Goal: Task Accomplishment & Management: Use online tool/utility

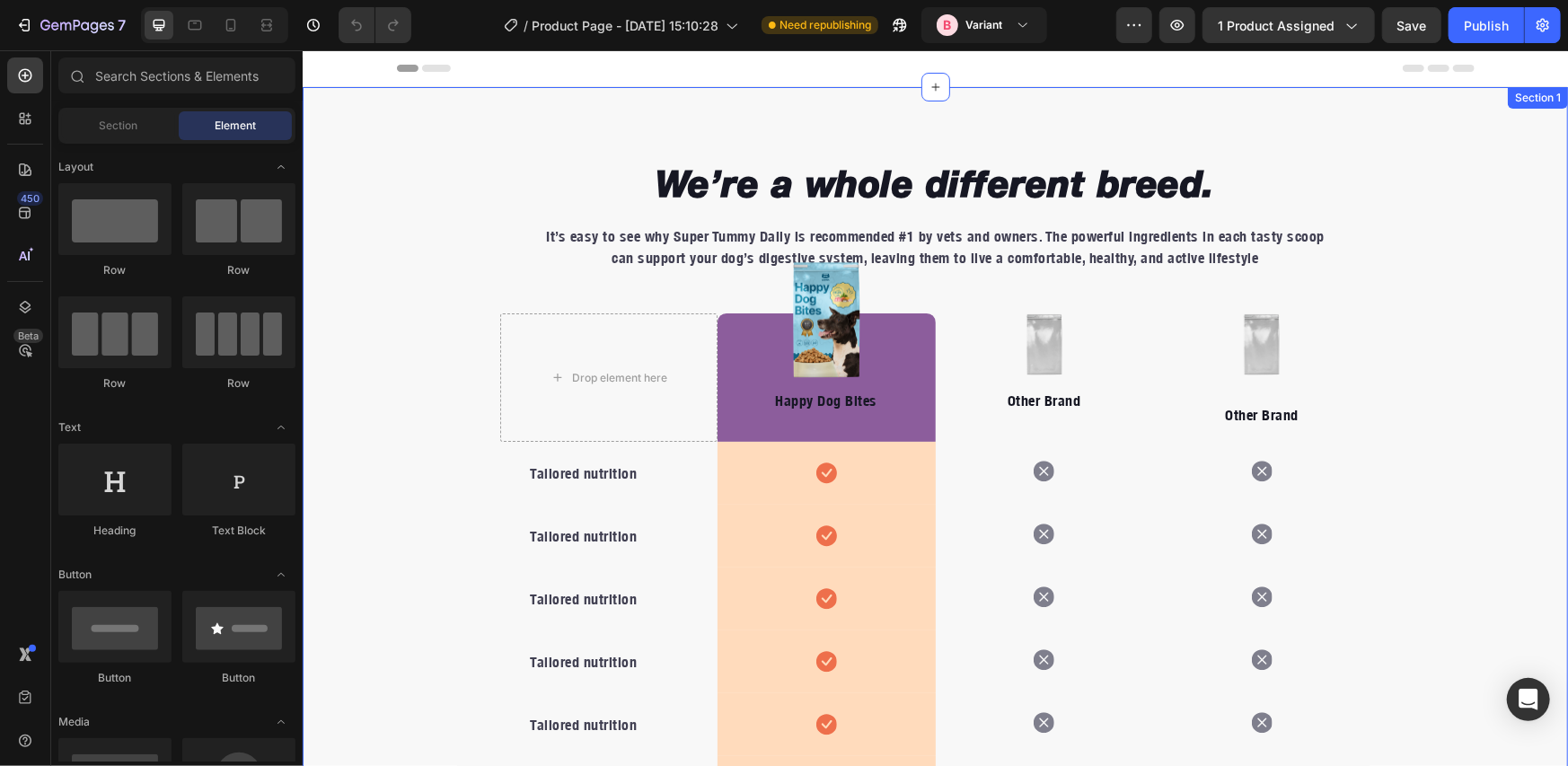
click at [1434, 127] on div "We’re a whole different breed. Heading It’s easy to see why Super Tummy Daily i…" at bounding box center [934, 582] width 1265 height 993
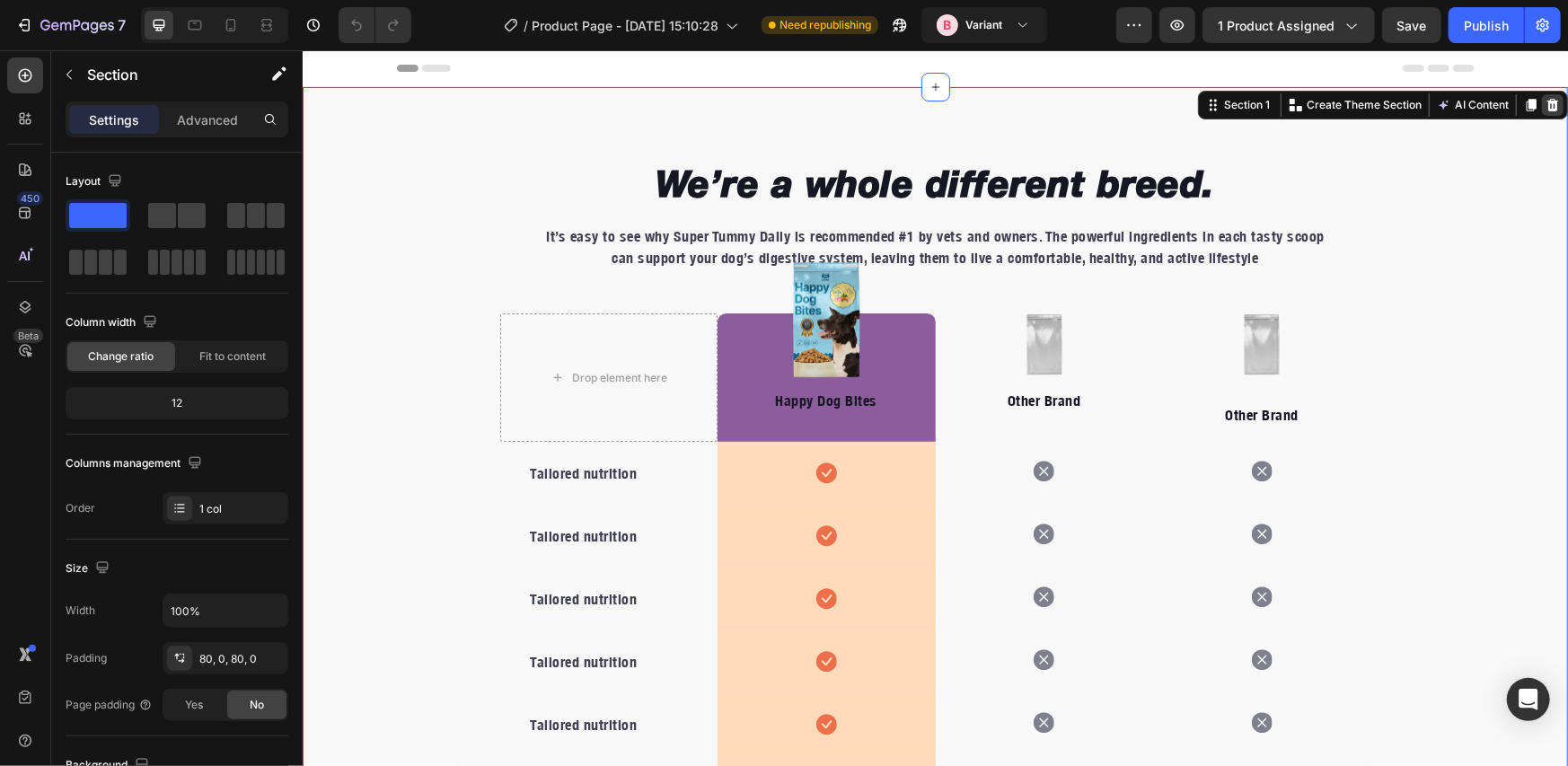
click at [1541, 105] on div at bounding box center [1552, 104] width 21 height 21
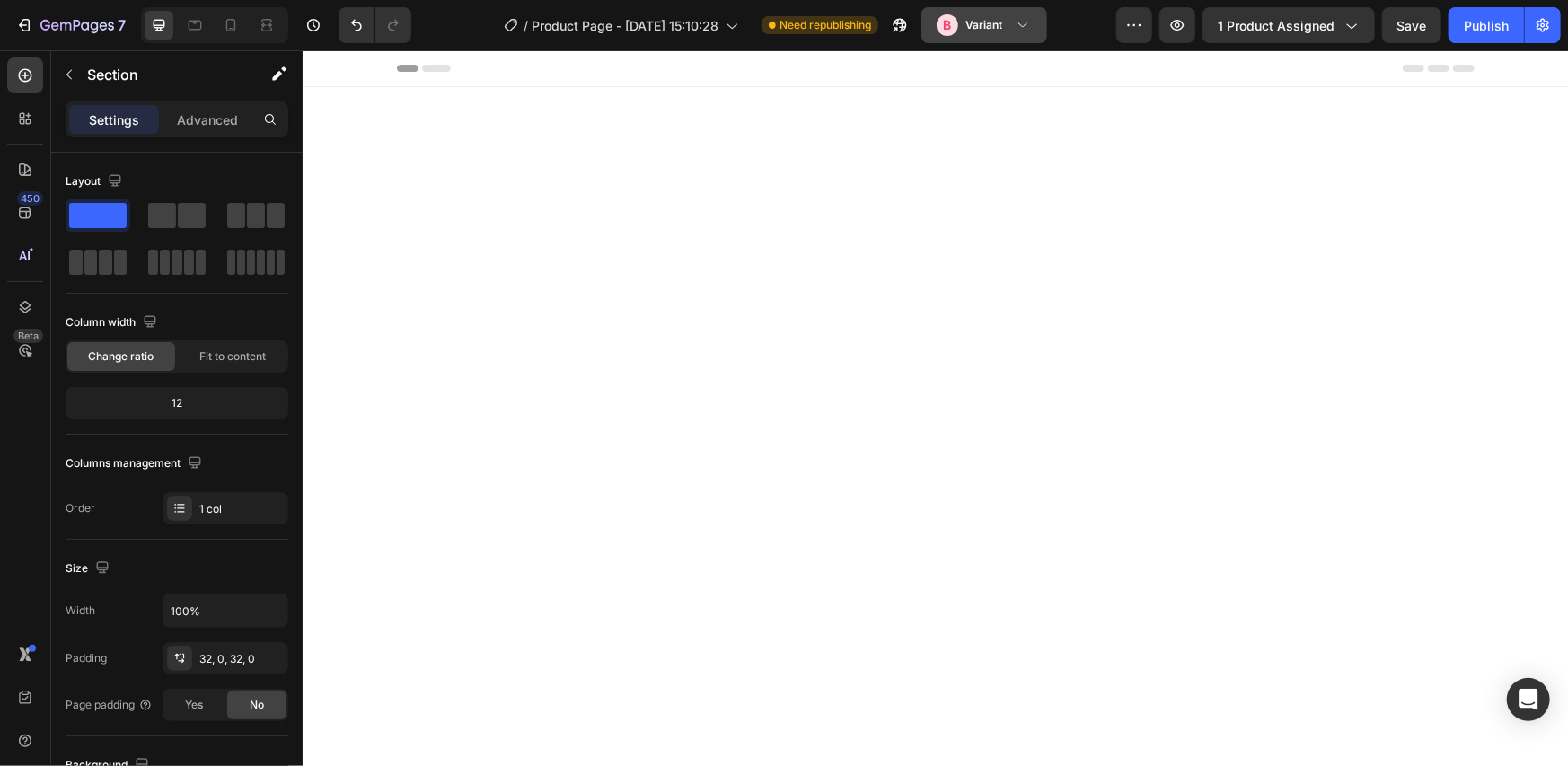
click at [1023, 27] on icon at bounding box center [1022, 25] width 18 height 18
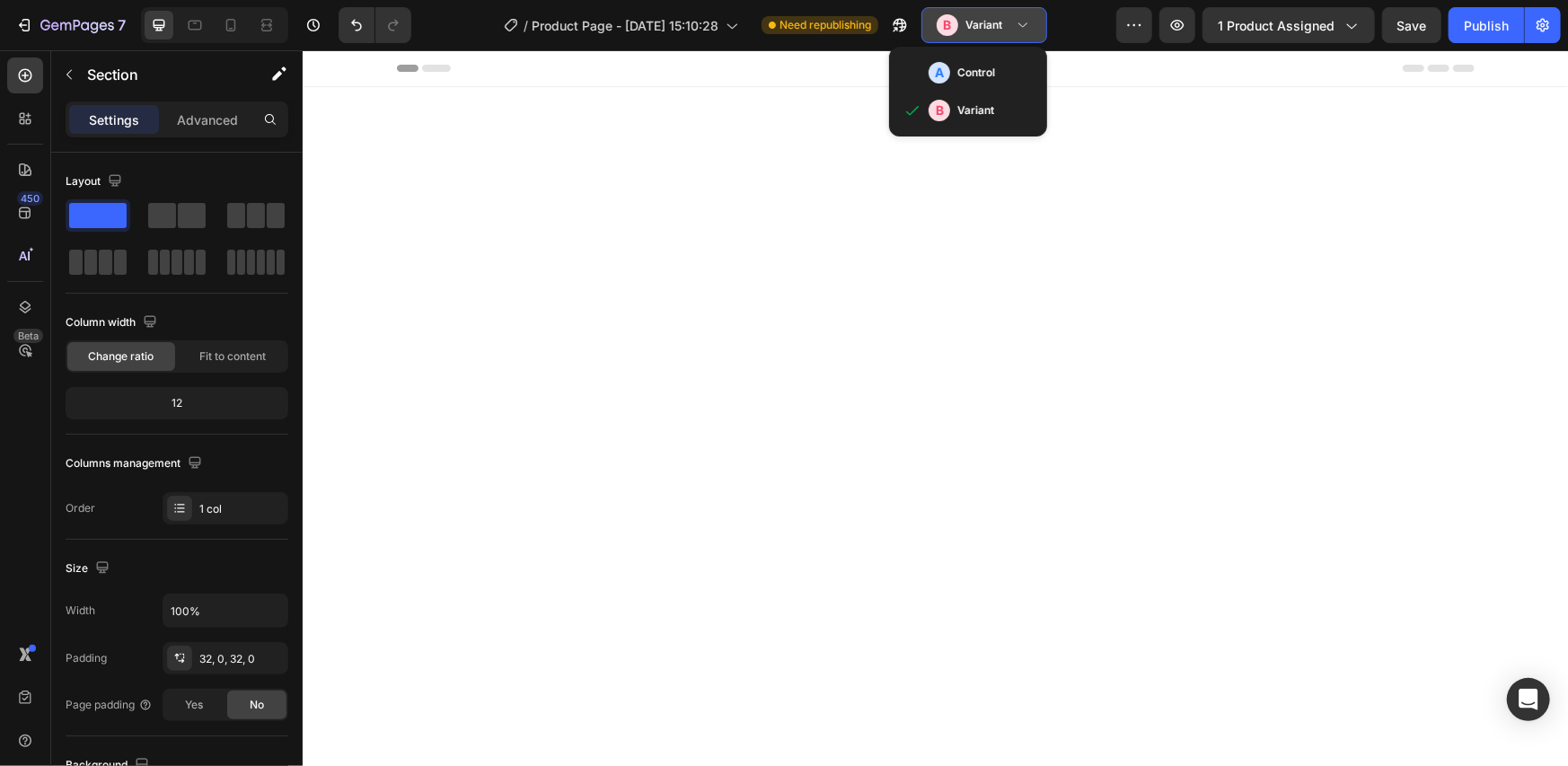
click at [1023, 27] on icon at bounding box center [1022, 25] width 18 height 18
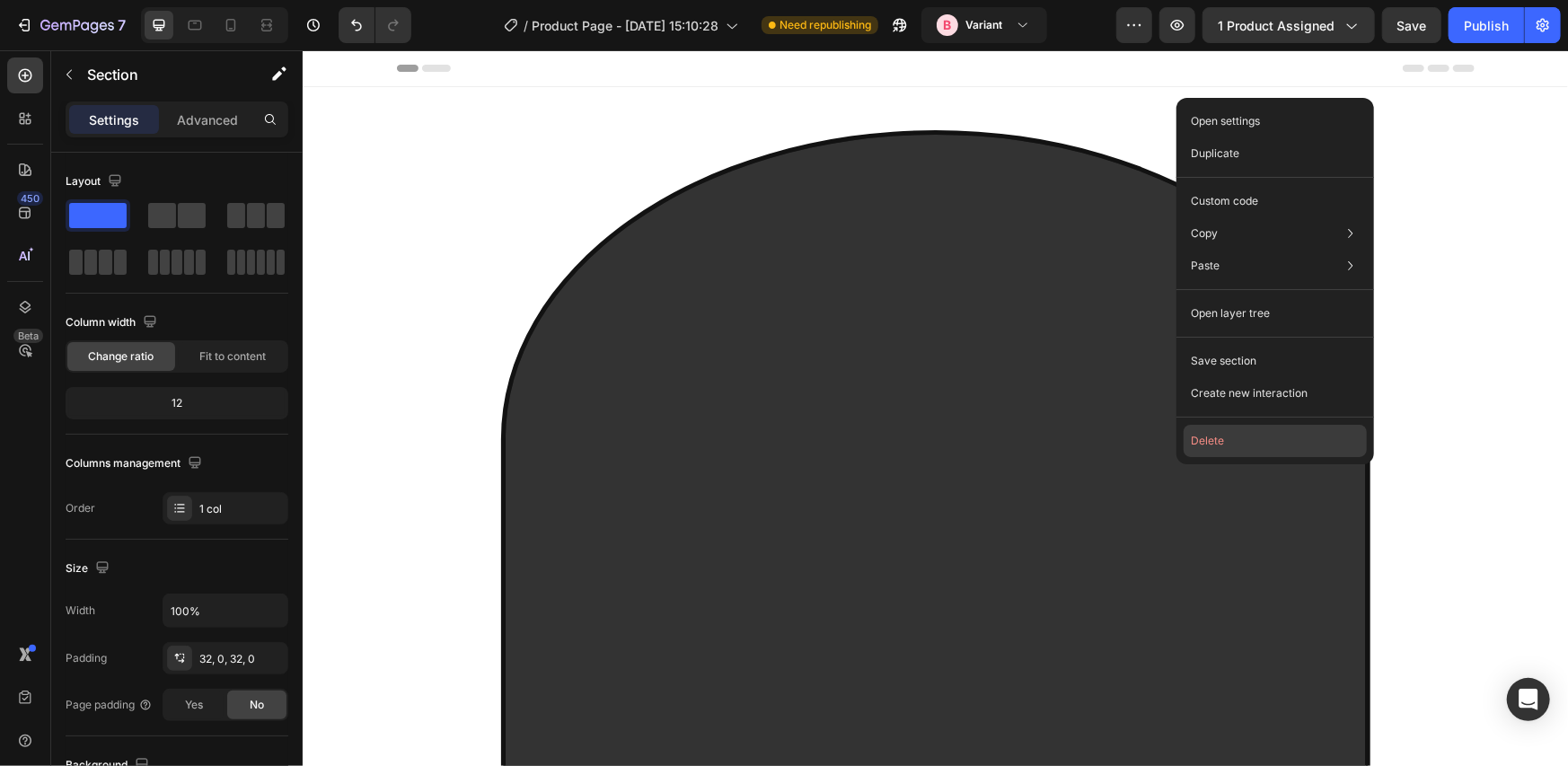
drag, startPoint x: 1222, startPoint y: 433, endPoint x: 919, endPoint y: 324, distance: 322.0
click at [1222, 433] on button "Delete" at bounding box center [1275, 441] width 184 height 33
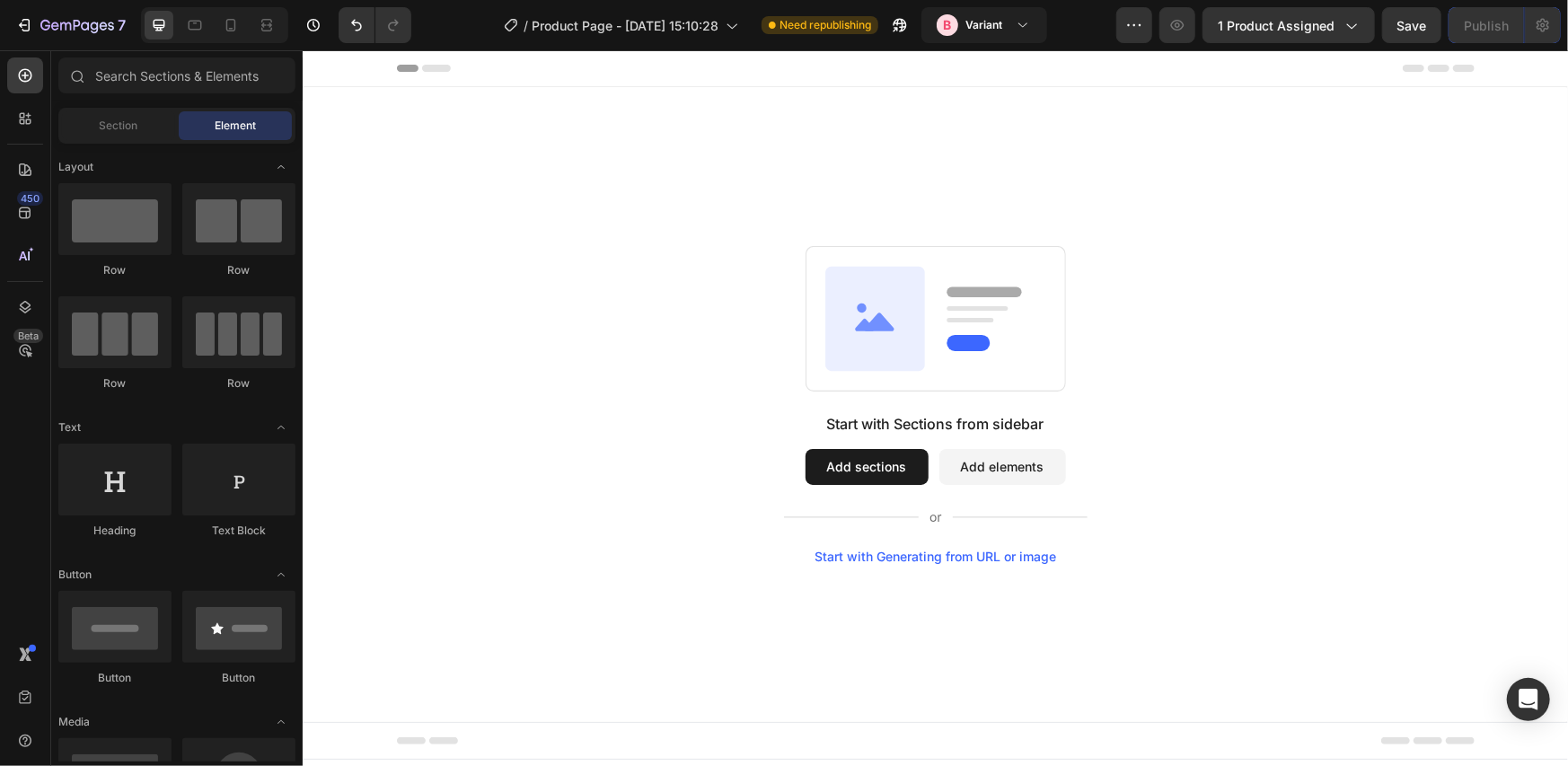
click at [770, 149] on div "Start with Sections from sidebar Add sections Add elements Start with Generatin…" at bounding box center [934, 404] width 1265 height 635
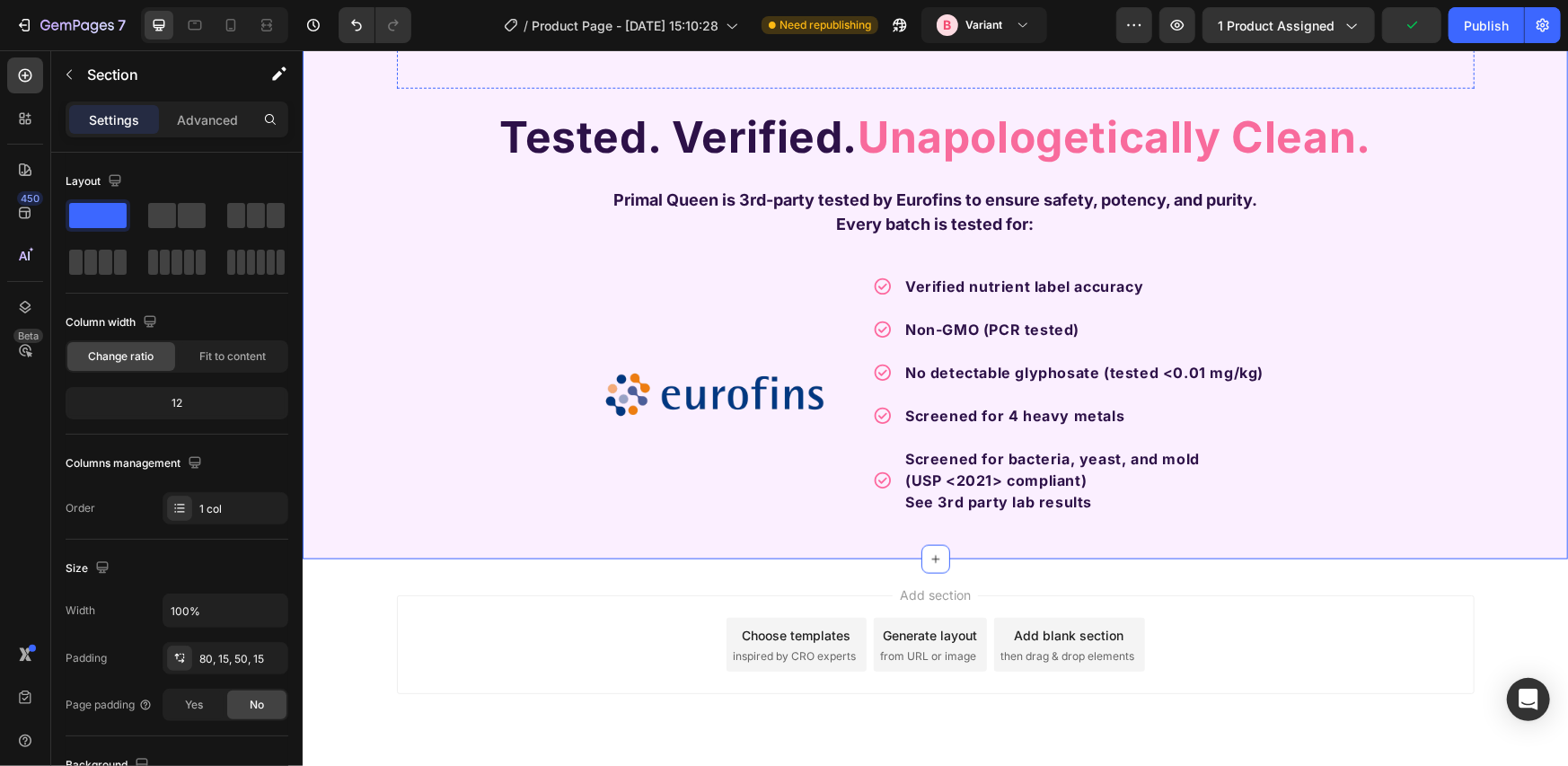
scroll to position [1557, 0]
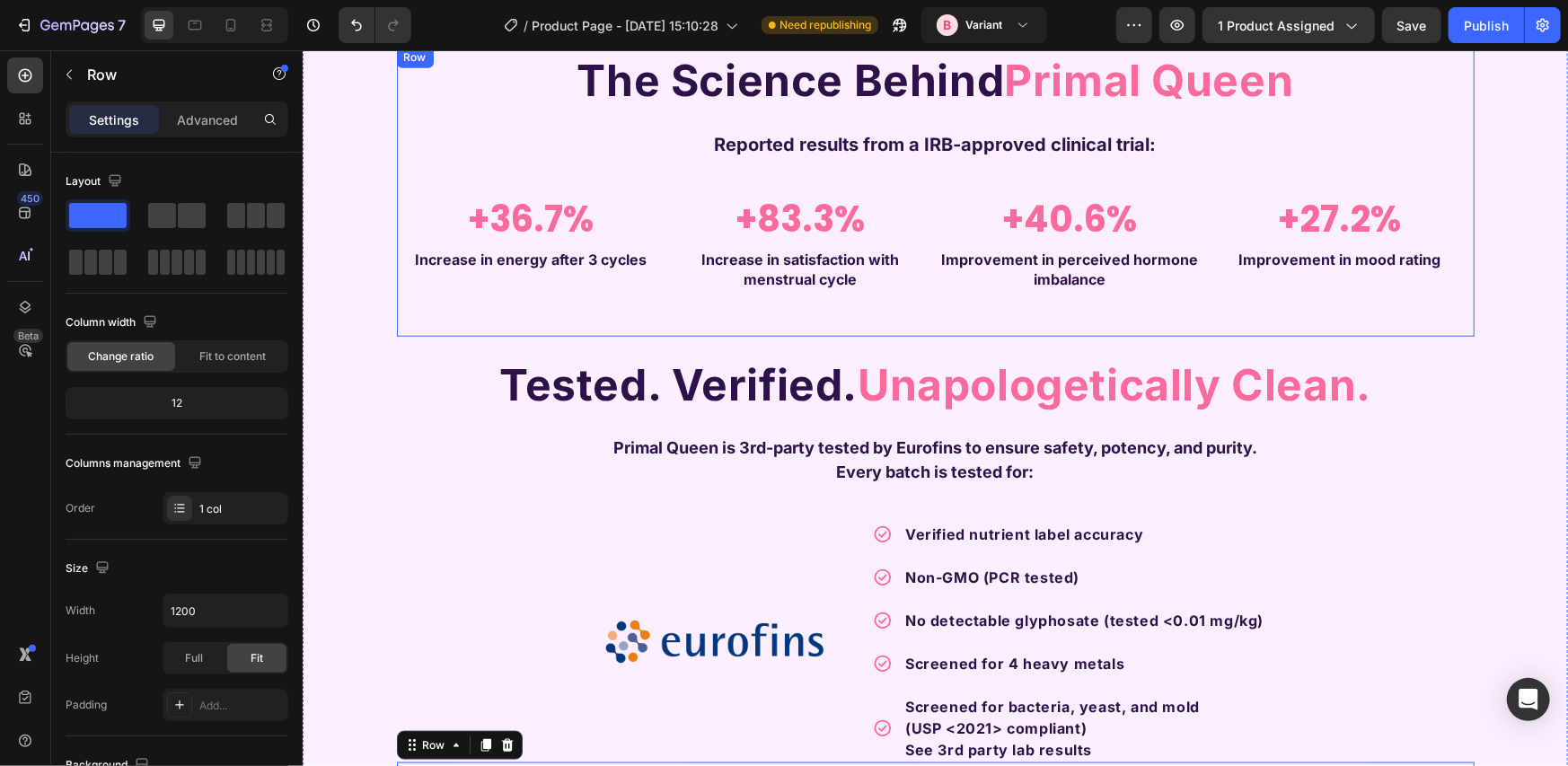
scroll to position [515, 0]
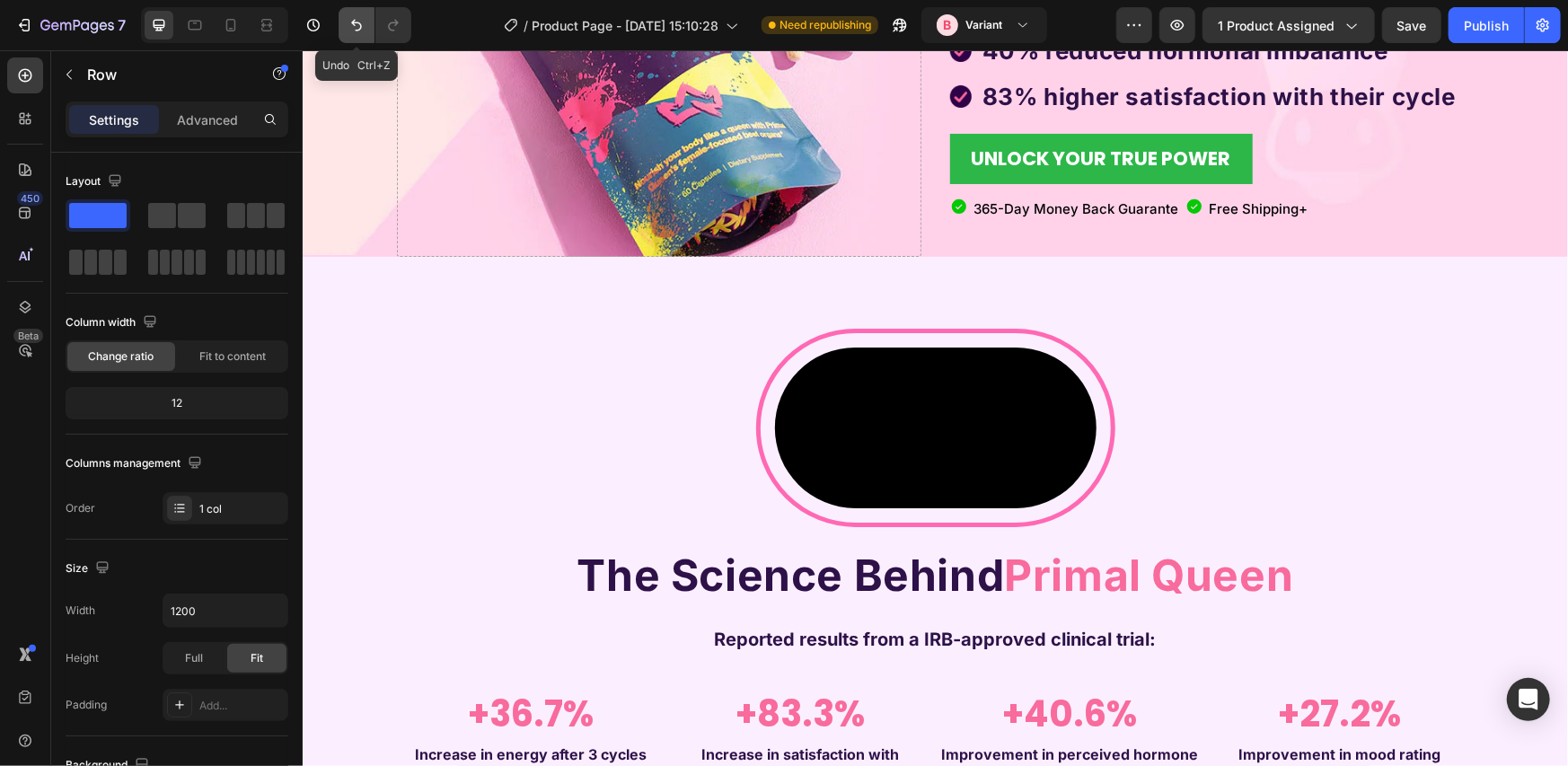
click at [357, 23] on icon "Undo/Redo" at bounding box center [356, 25] width 18 height 18
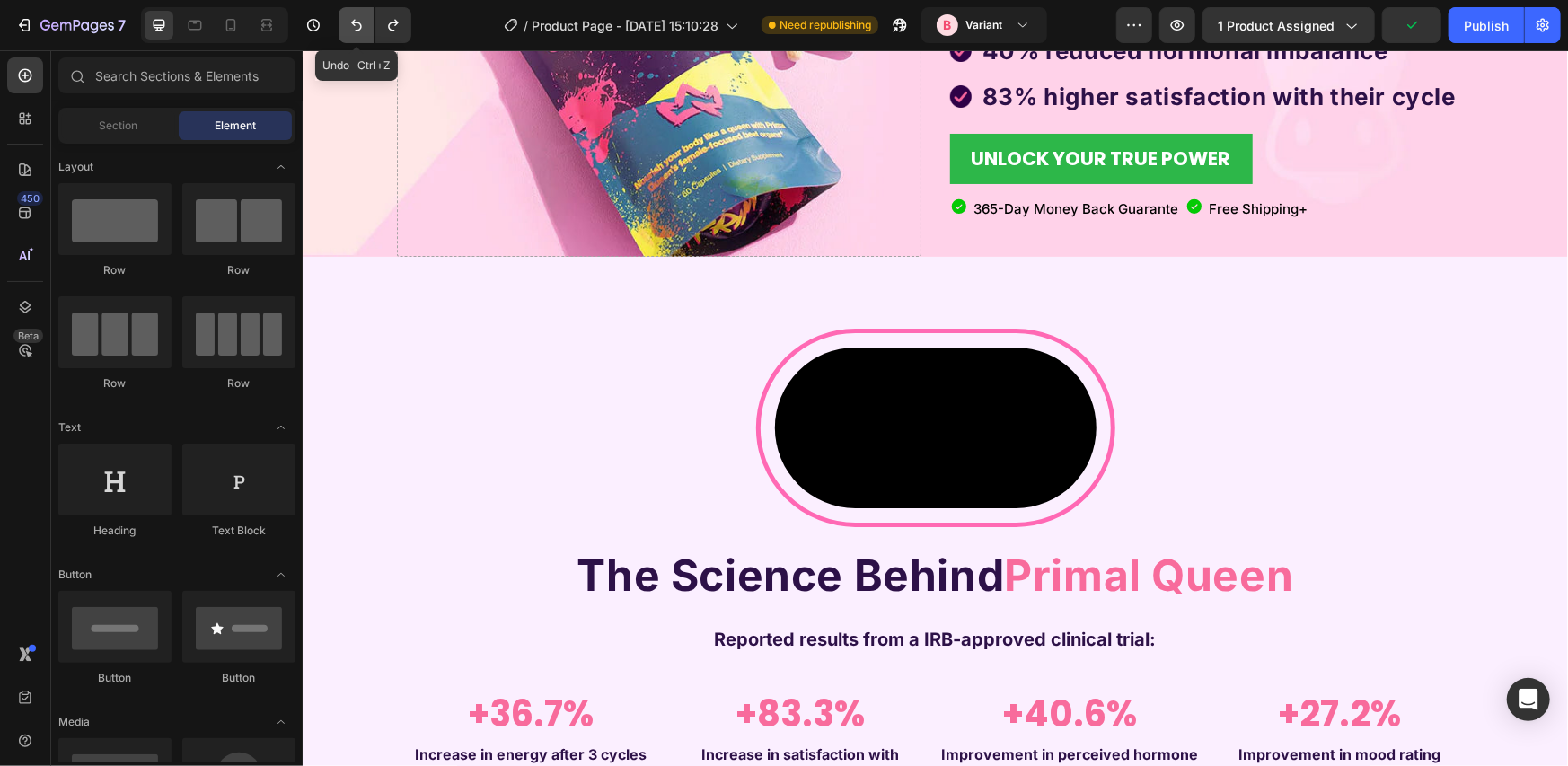
click at [357, 23] on icon "Undo/Redo" at bounding box center [356, 25] width 18 height 18
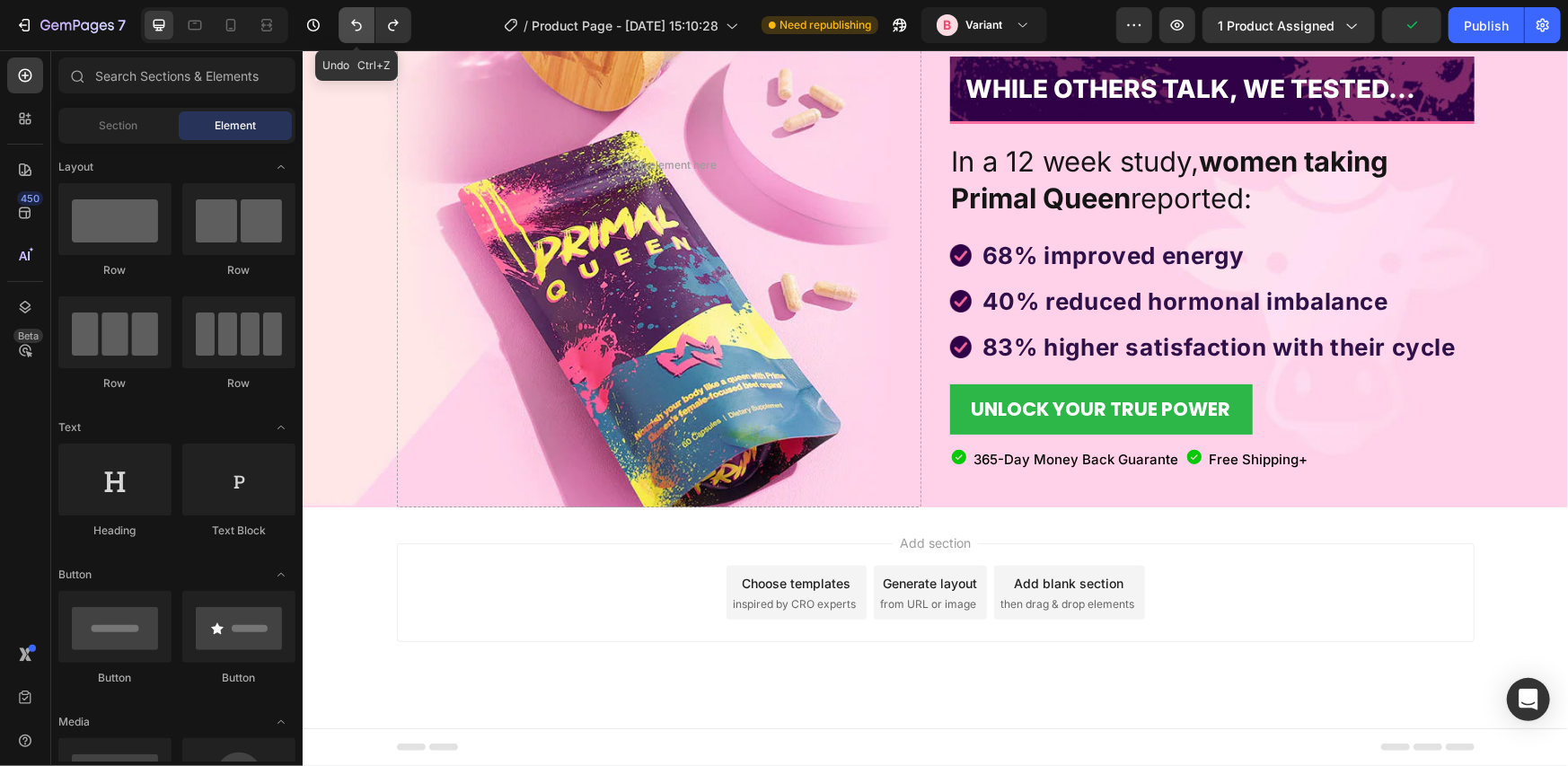
scroll to position [264, 0]
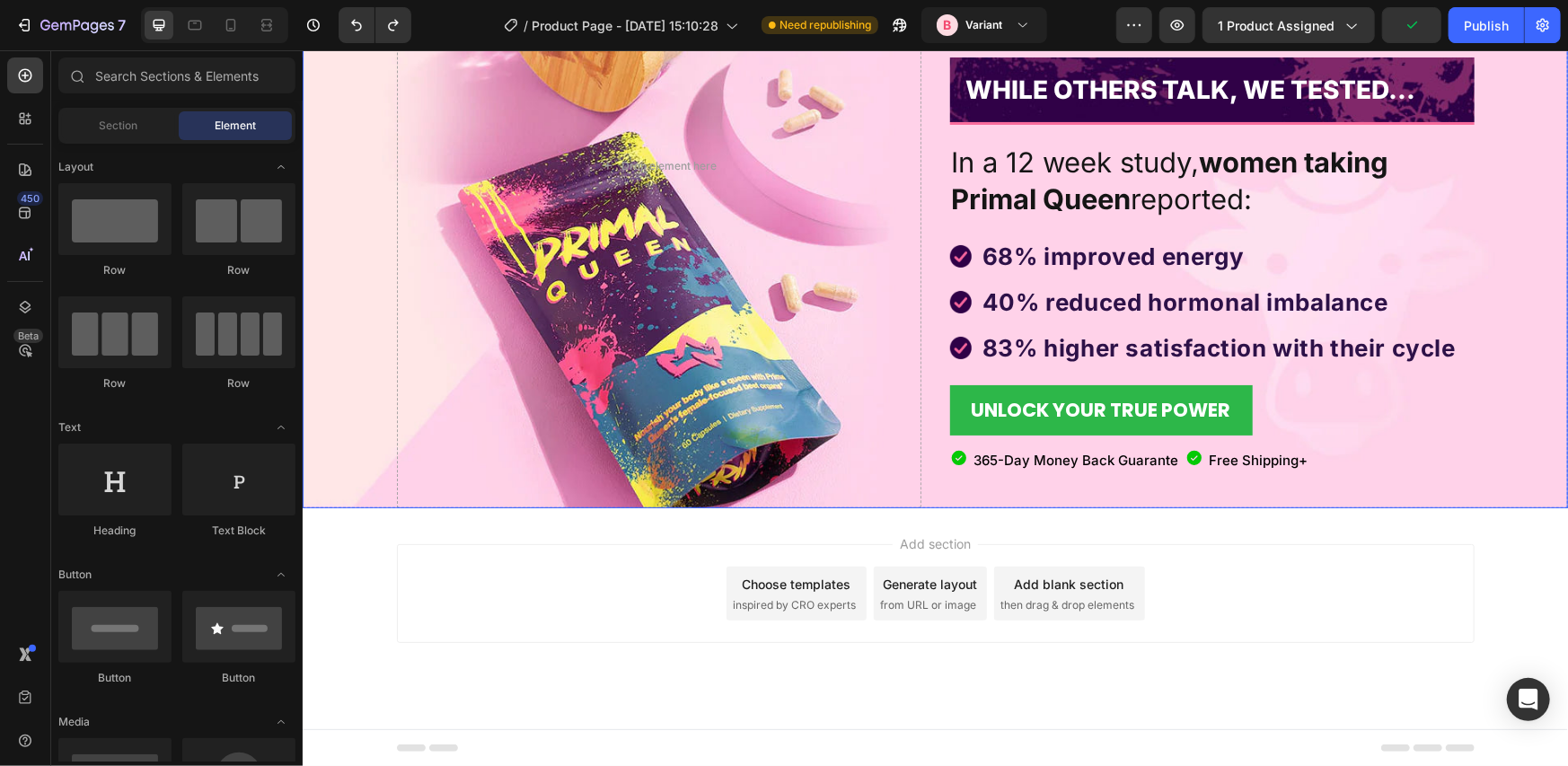
click at [988, 502] on div "Icon Icon Icon Icon Icon Icon List Rated 4.9 by Real Primal Women Text Block Ro…" at bounding box center [1212, 164] width 525 height 685
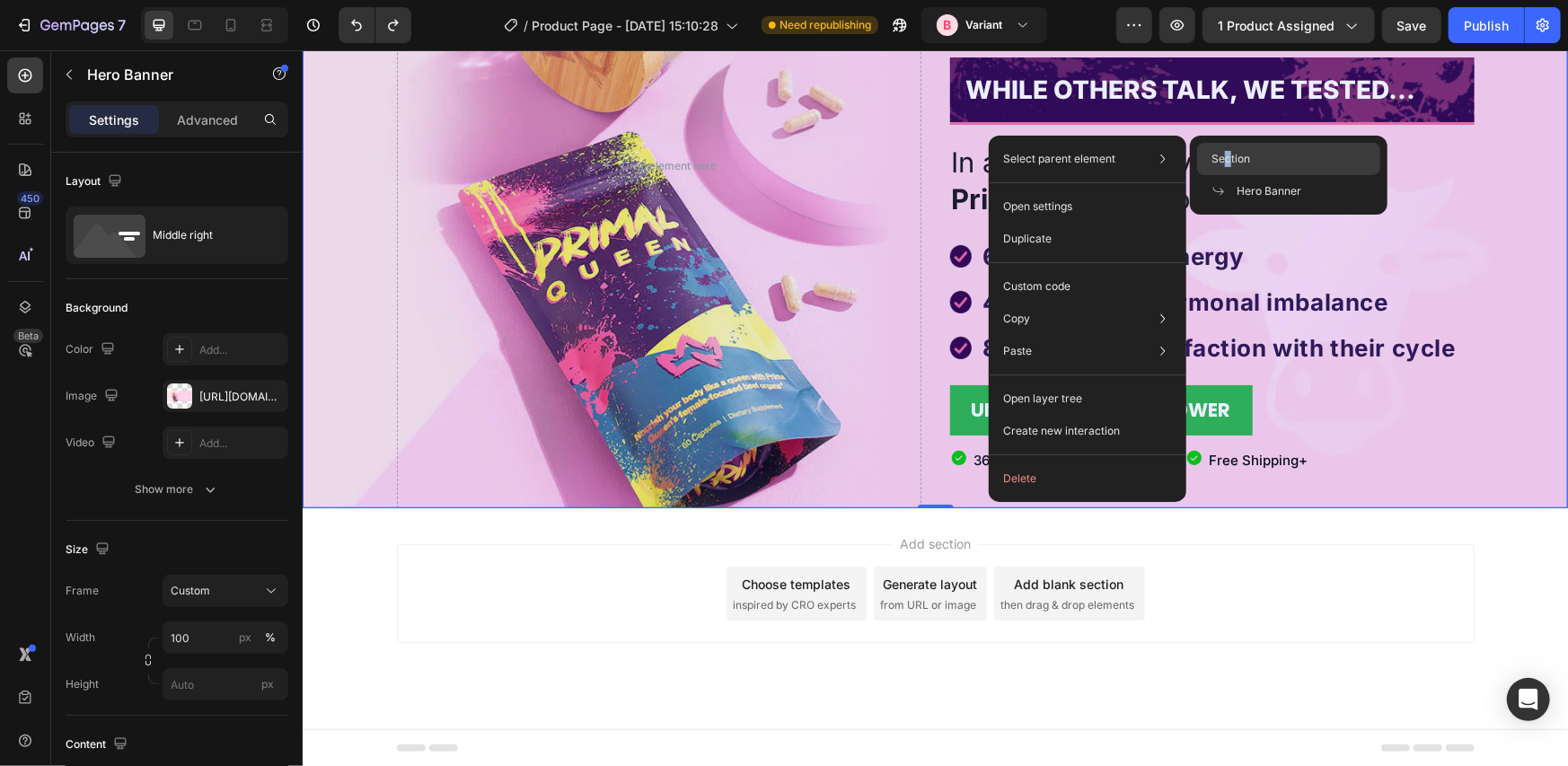
click at [1228, 157] on span "Section" at bounding box center [1231, 159] width 38 height 16
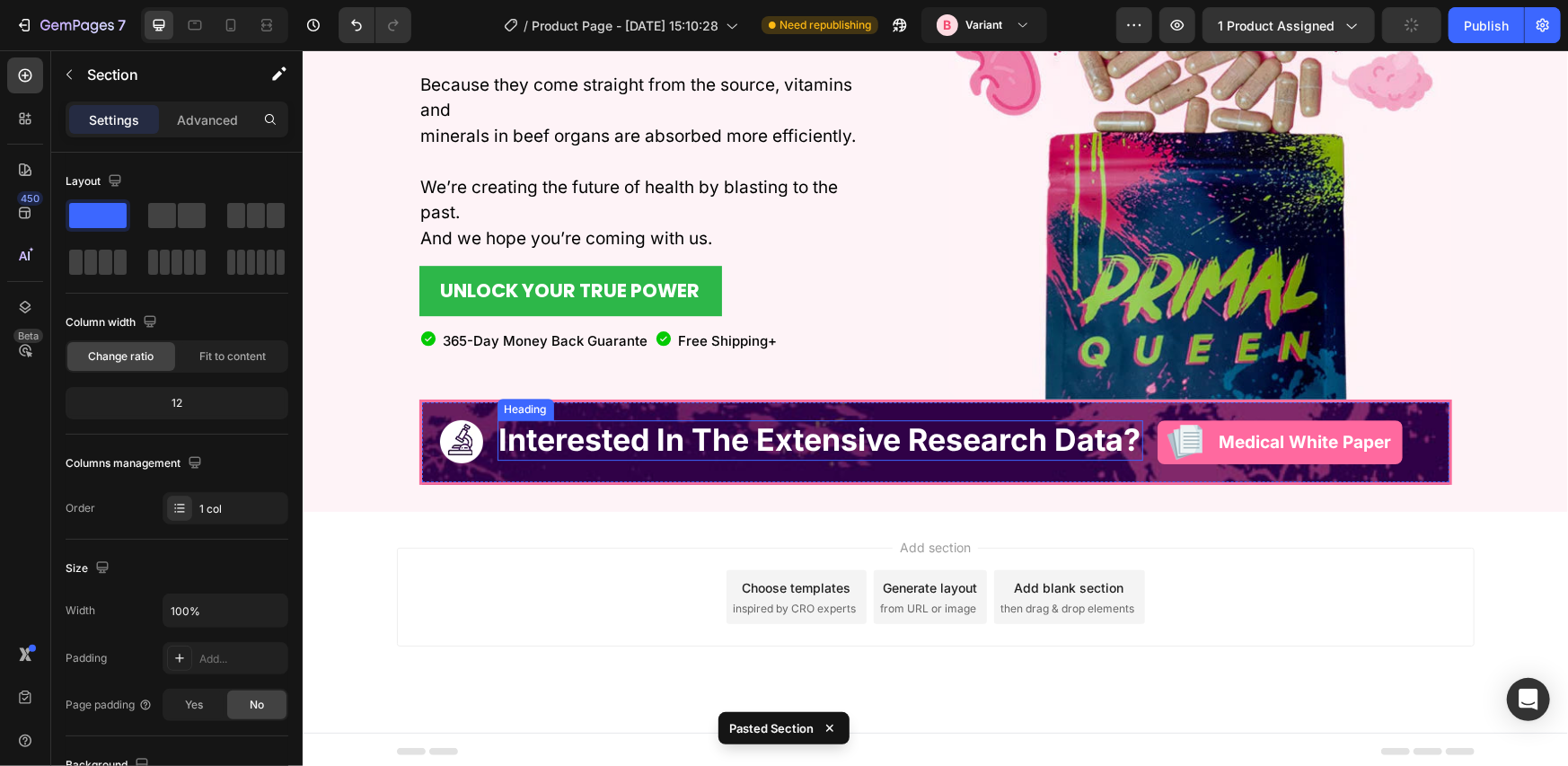
scroll to position [3372, 0]
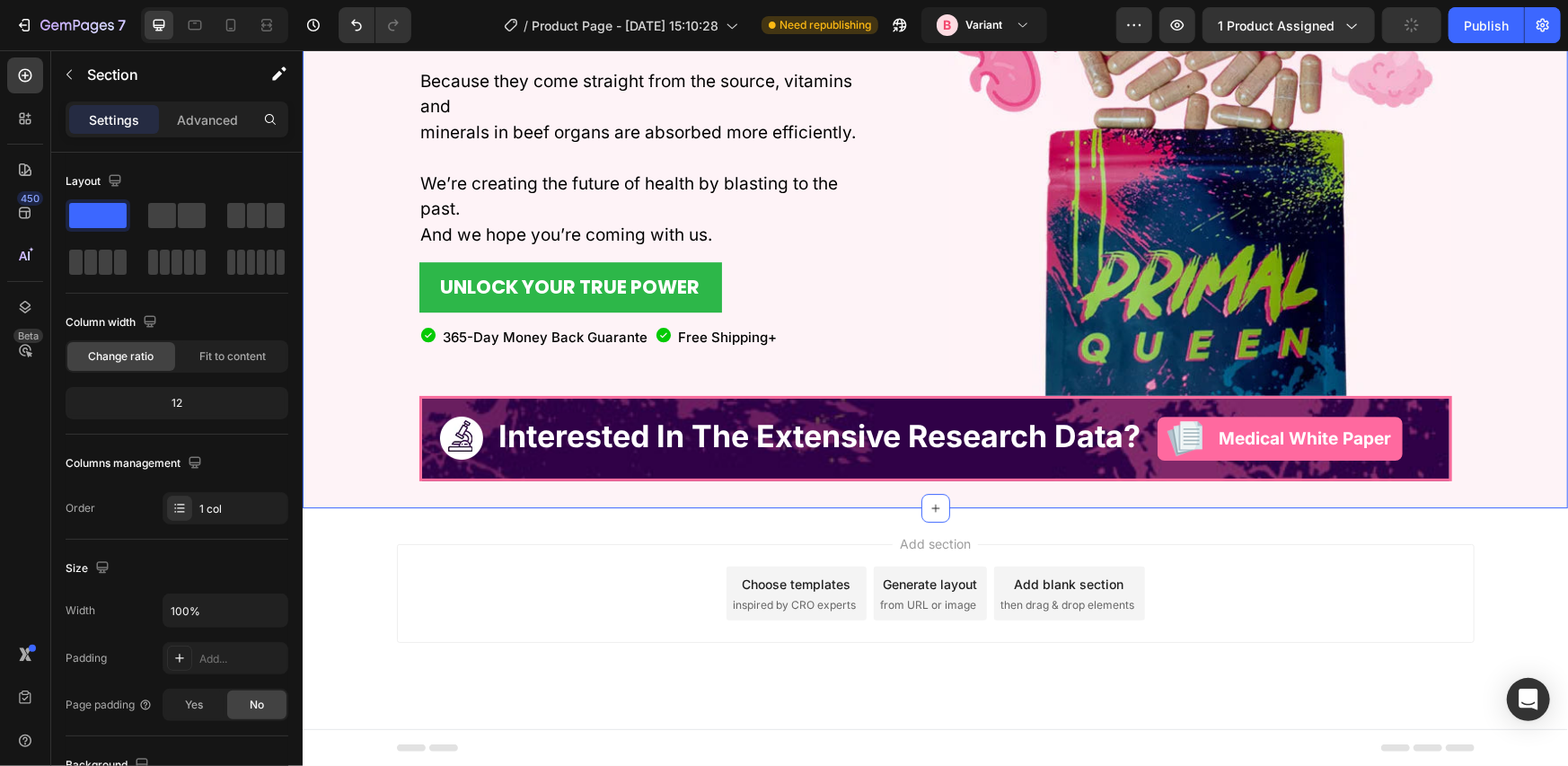
click at [1511, 505] on div "At Primal Queen, we believe that beef organ superfoods are the KEY to treating …" at bounding box center [934, 123] width 1265 height 768
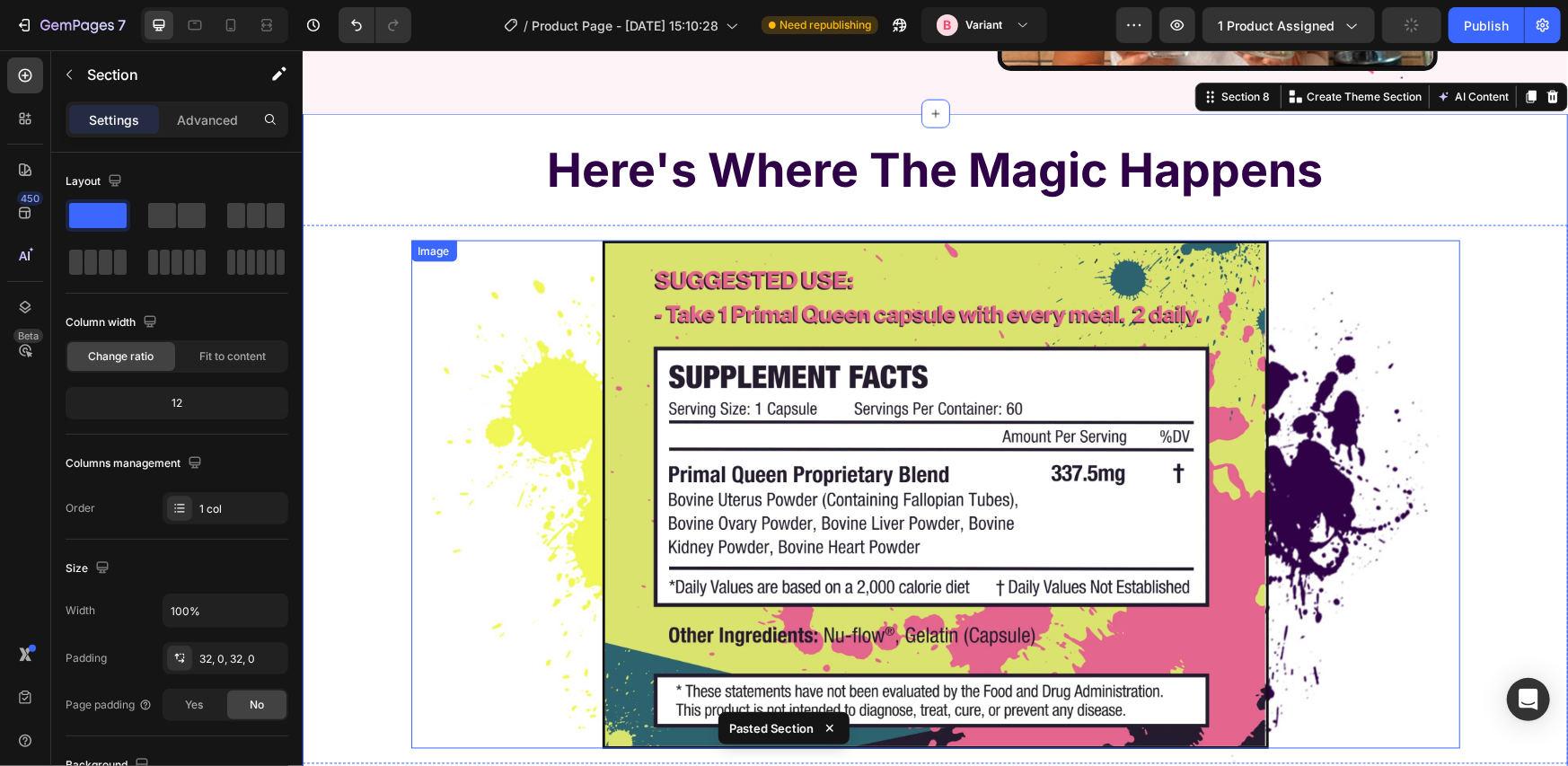
scroll to position [6495, 0]
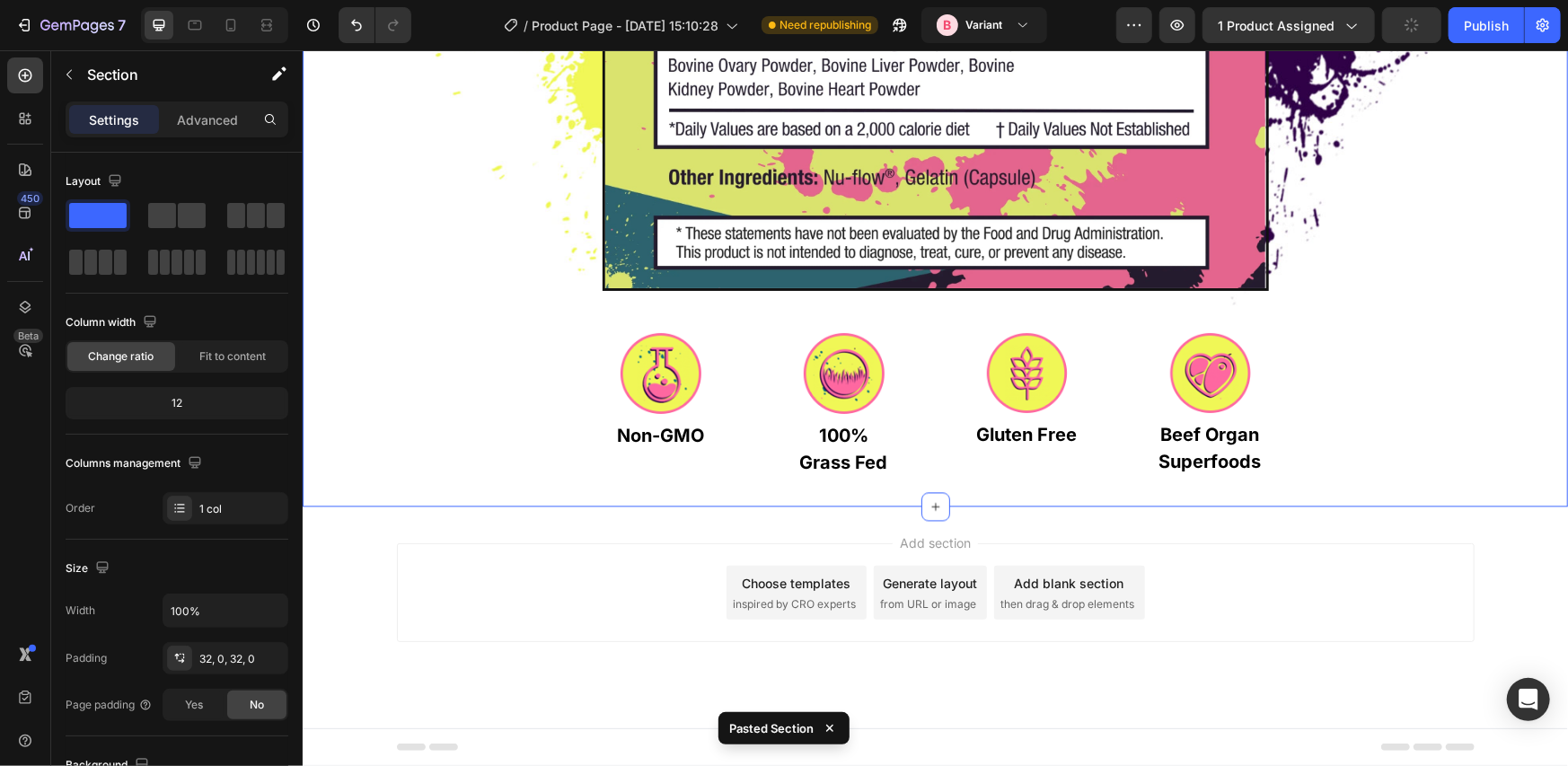
click at [1531, 496] on div "Here's Where The Magic Happens Heading Image Hero Banner Image Non-GMO Text Blo…" at bounding box center [934, 81] width 1265 height 852
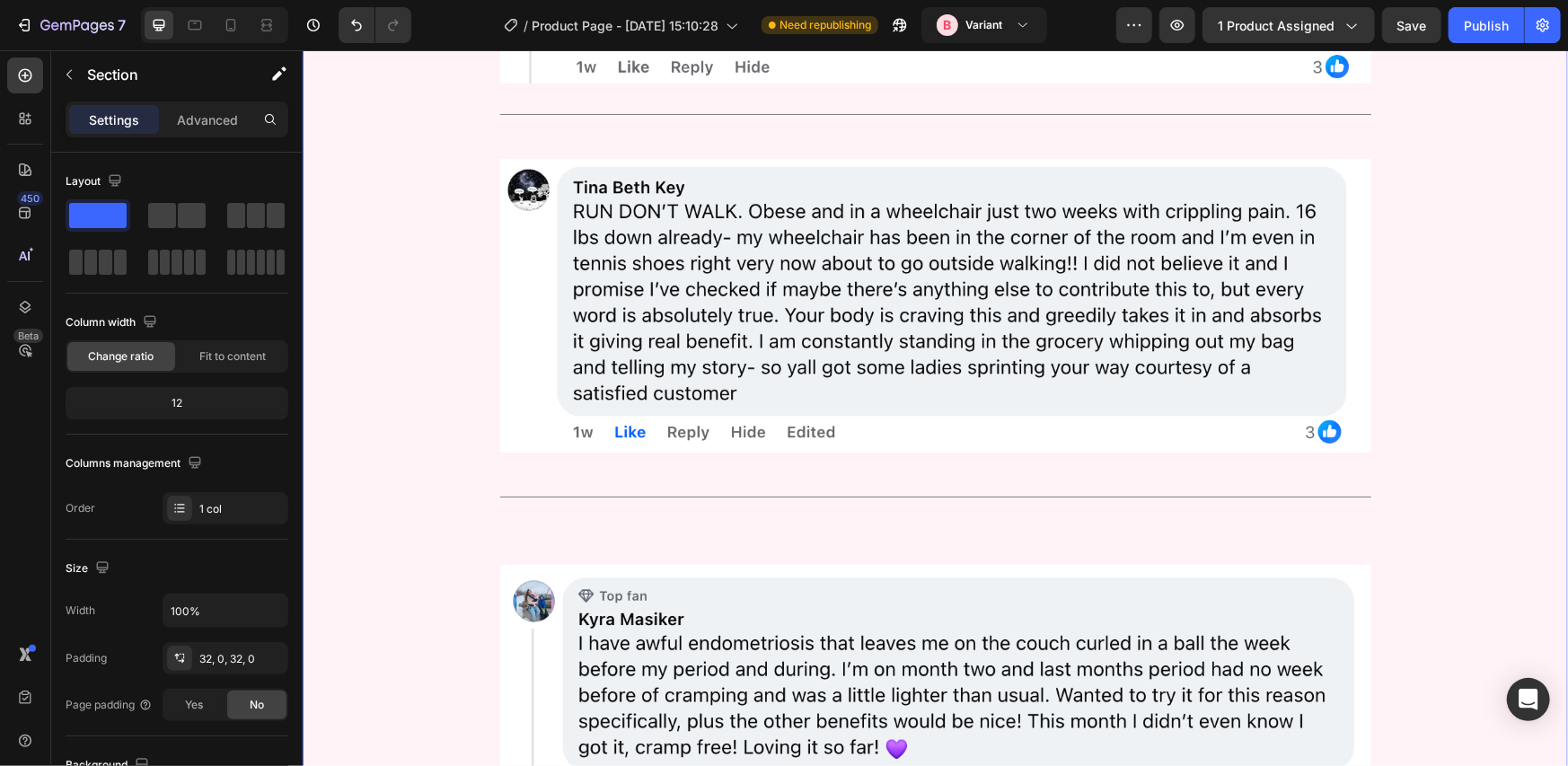
scroll to position [8216, 0]
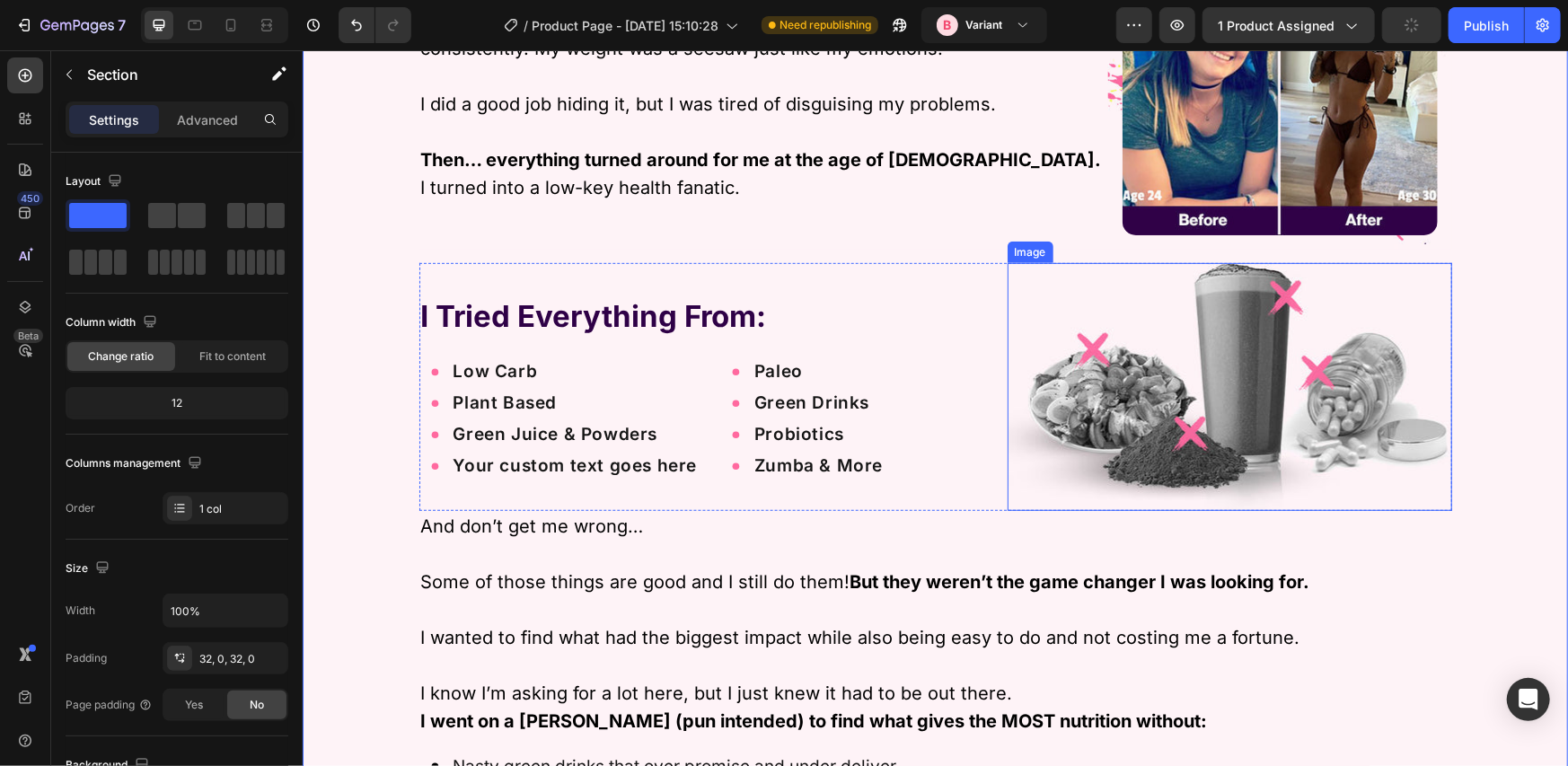
scroll to position [9570, 0]
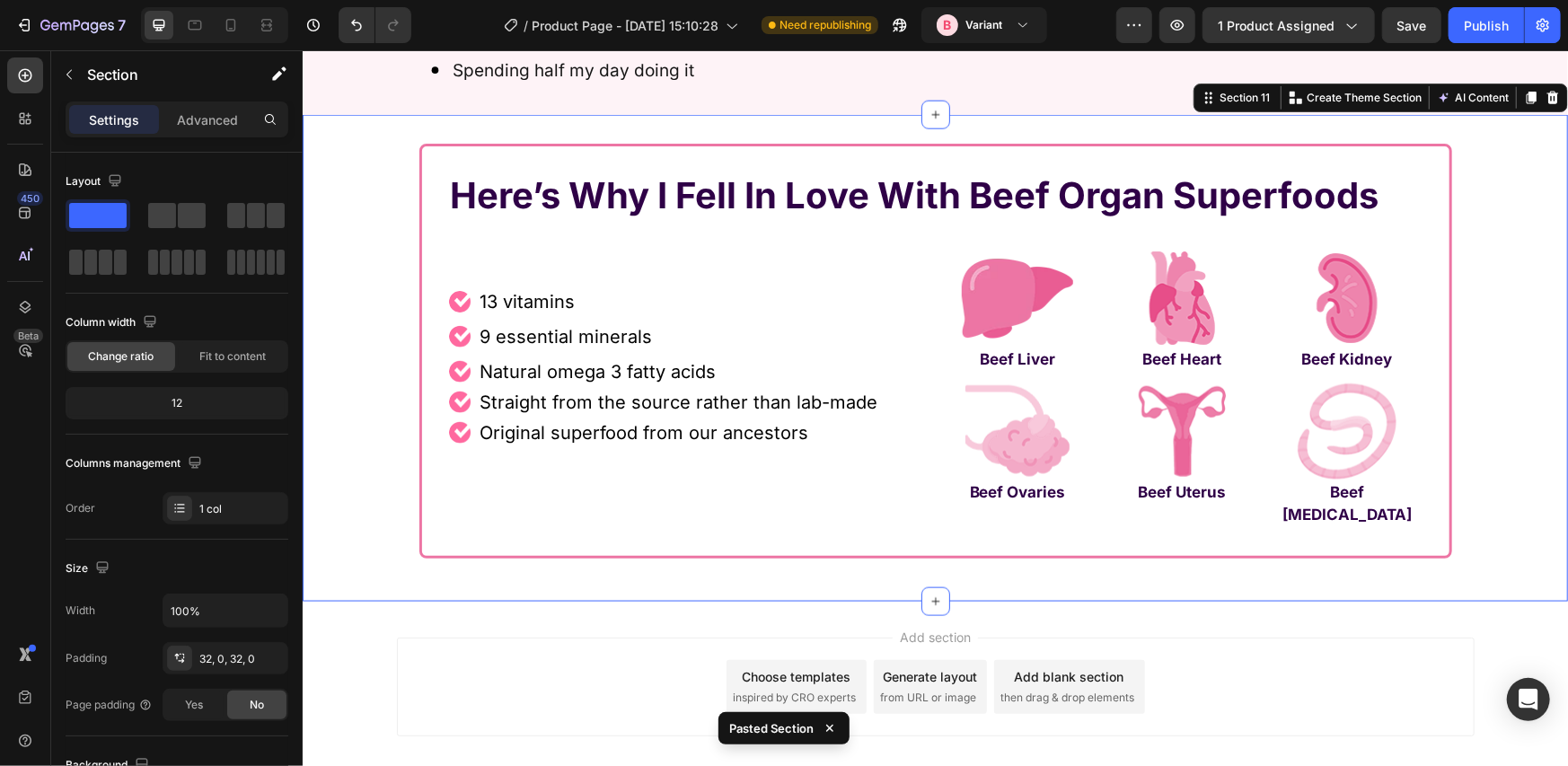
scroll to position [9963, 0]
click at [1520, 587] on div "Here’s Why I Fell In Love With Beef Organ Superfoods Heading Row Image 13 vitam…" at bounding box center [934, 357] width 1265 height 486
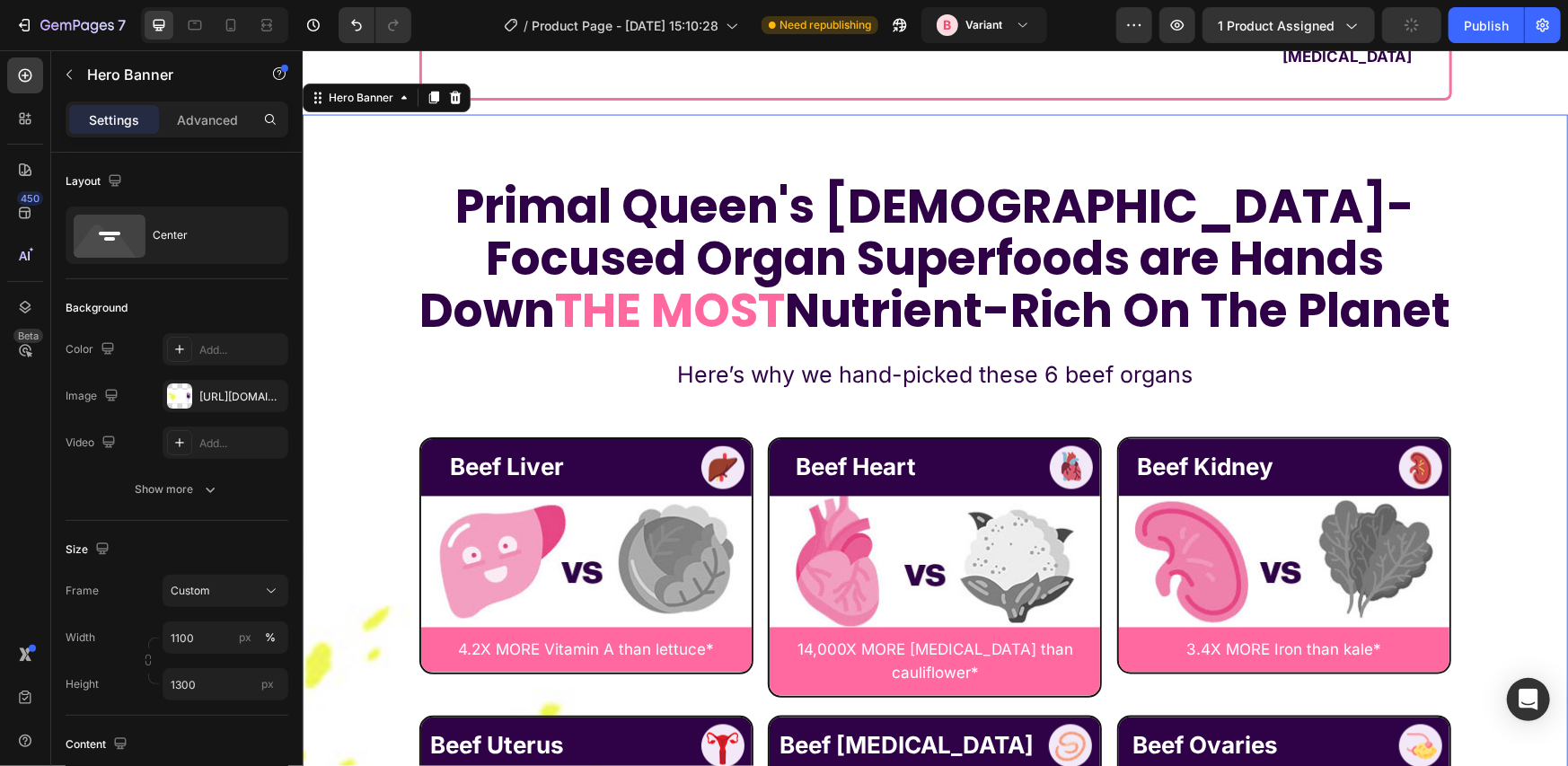
scroll to position [11223, 0]
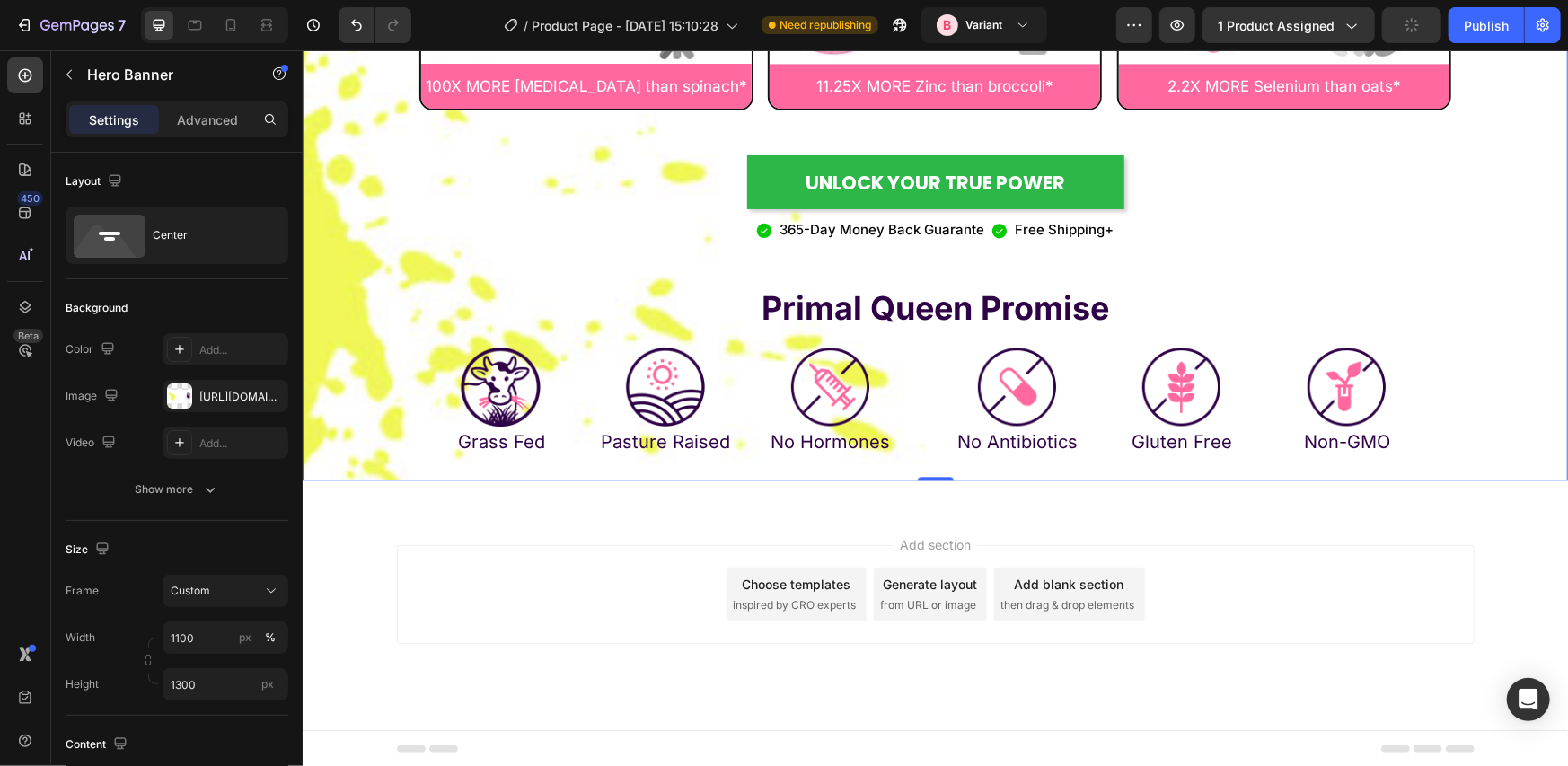
click at [1497, 447] on div "Background Image" at bounding box center [934, 224] width 1265 height 1752
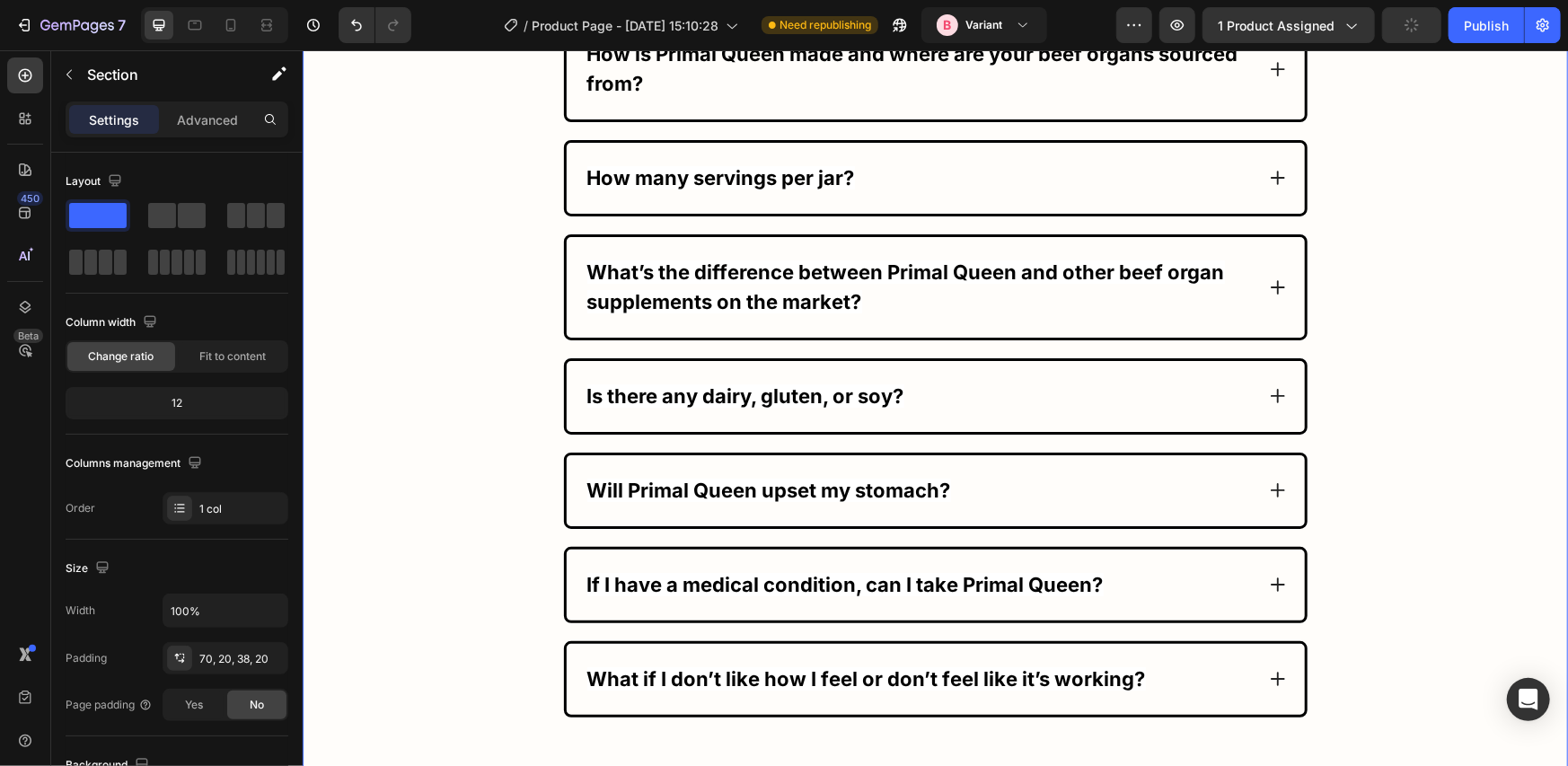
scroll to position [12786, 0]
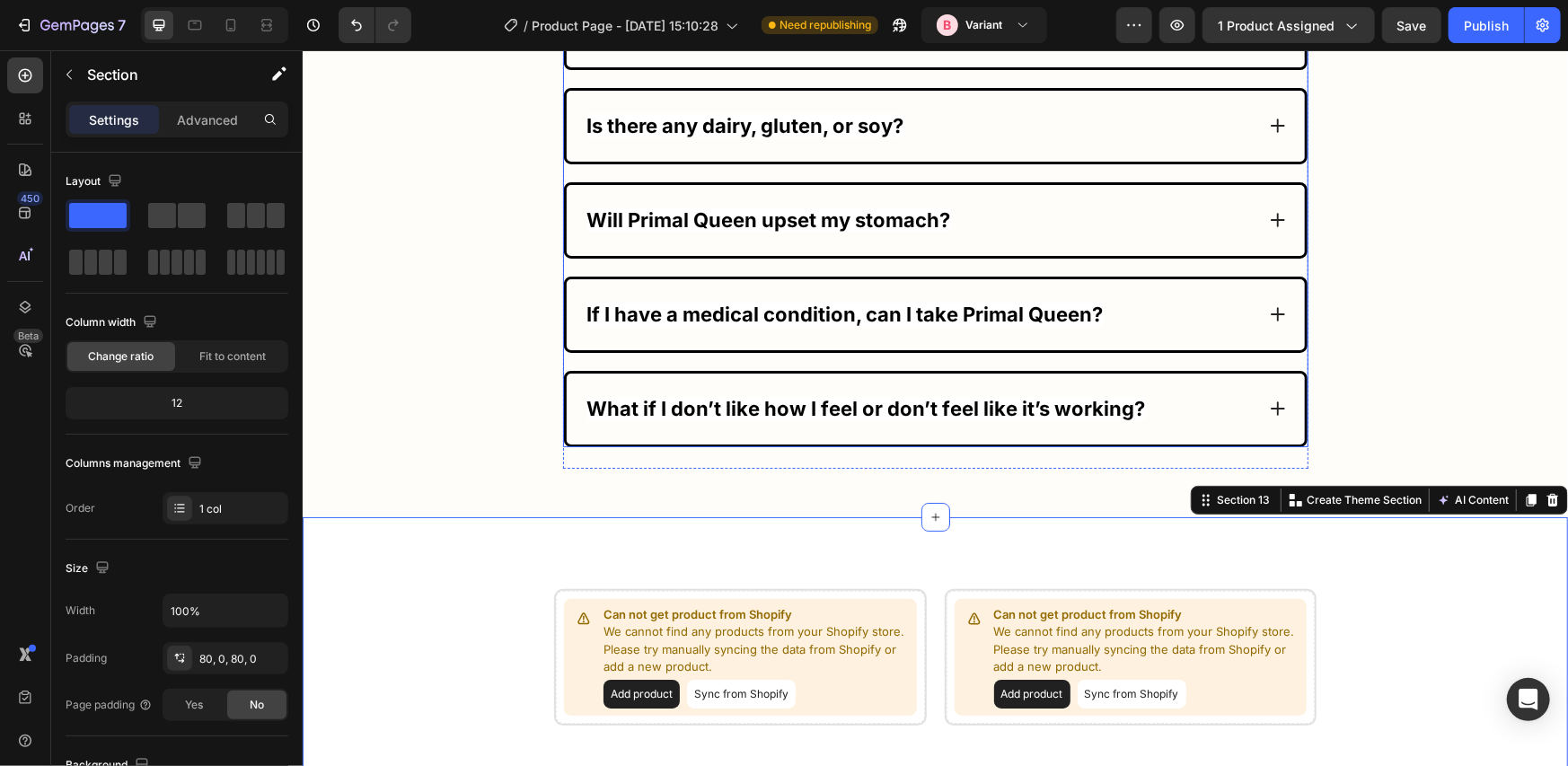
scroll to position [13065, 0]
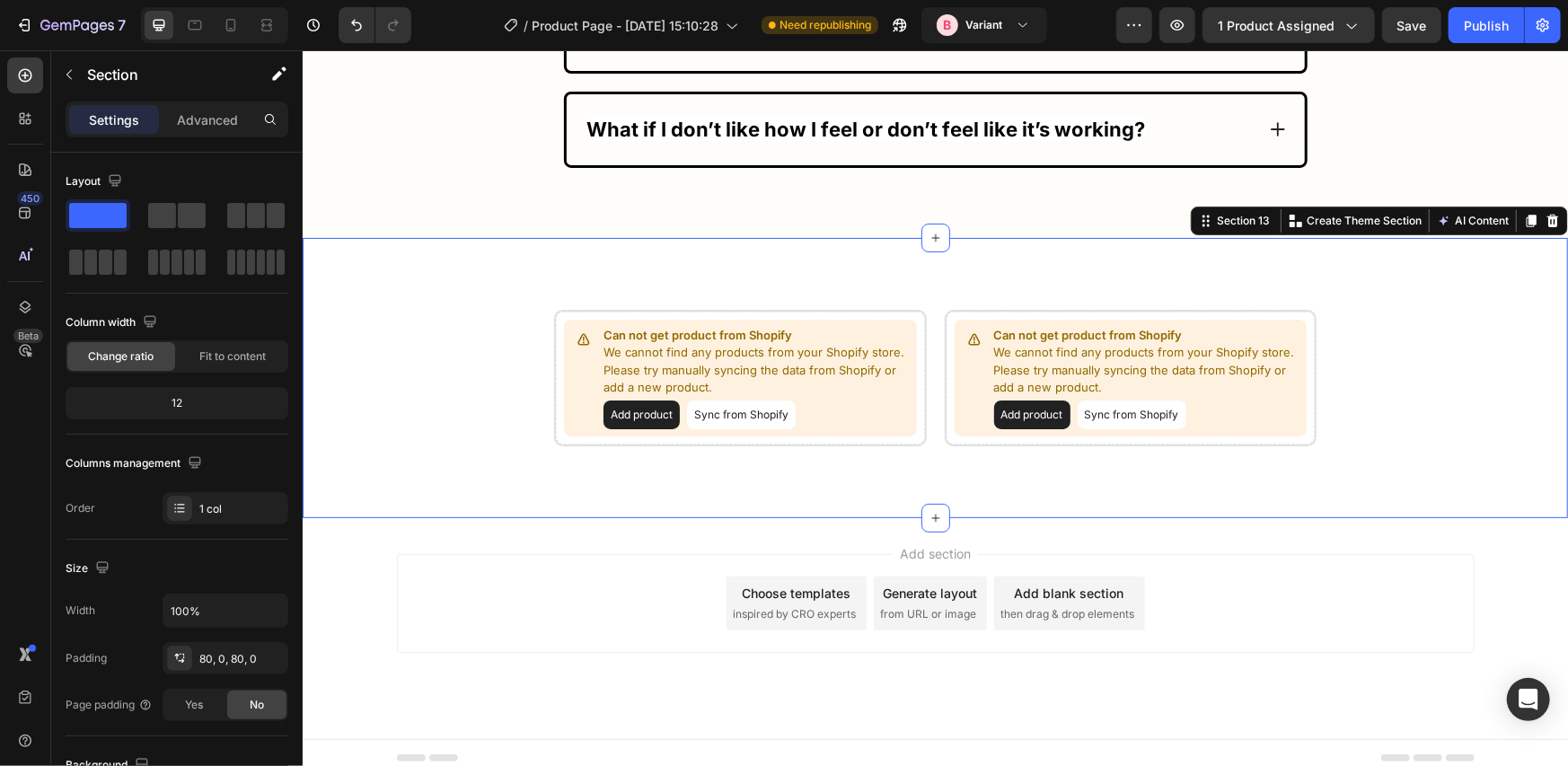
click at [1003, 262] on div "Can not get product from Shopify We cannot find any products from your Shopify …" at bounding box center [934, 378] width 1265 height 281
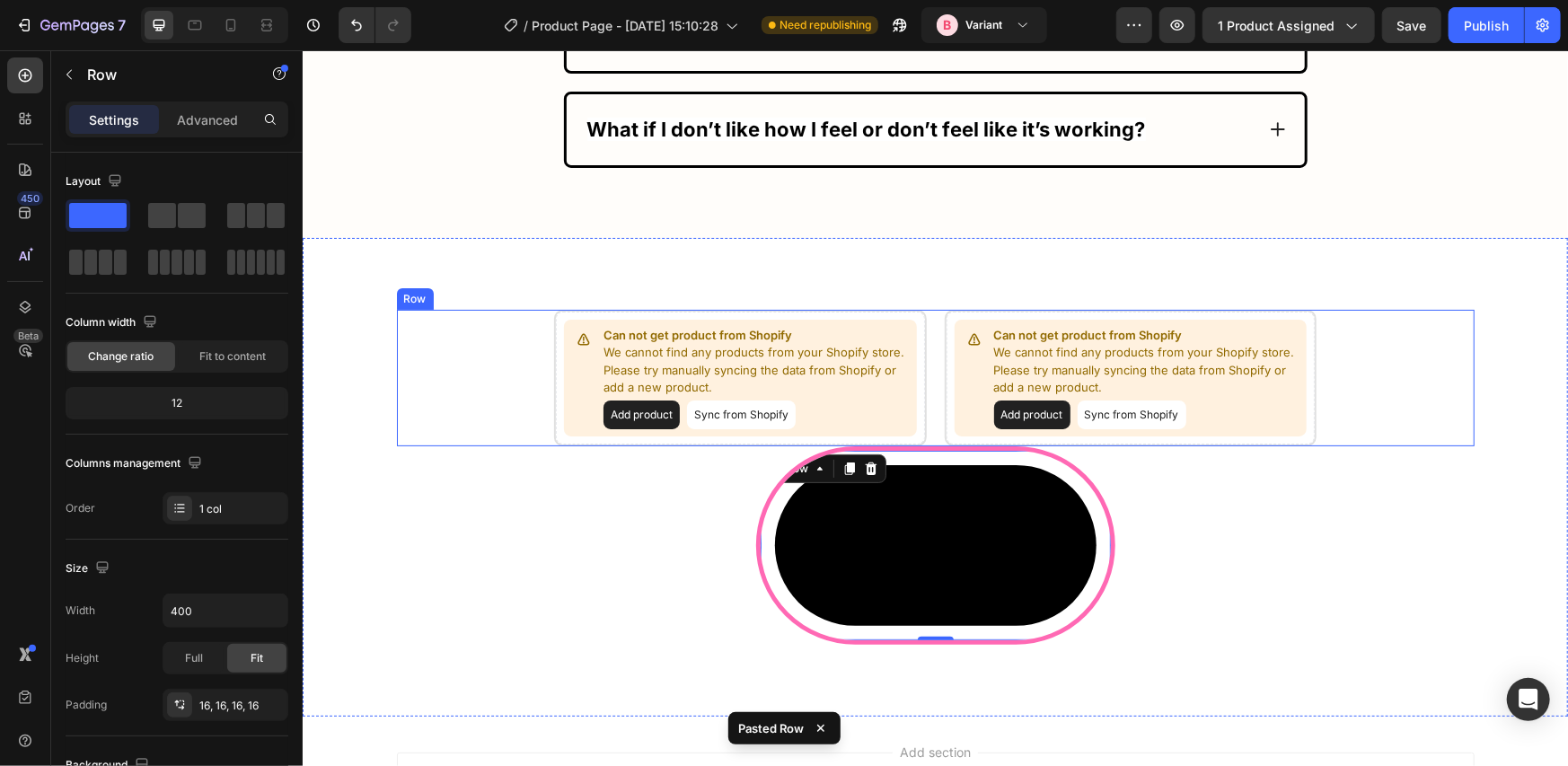
click at [921, 350] on div "Can not get product from Shopify We cannot find any products from your Shopify …" at bounding box center [935, 378] width 1078 height 136
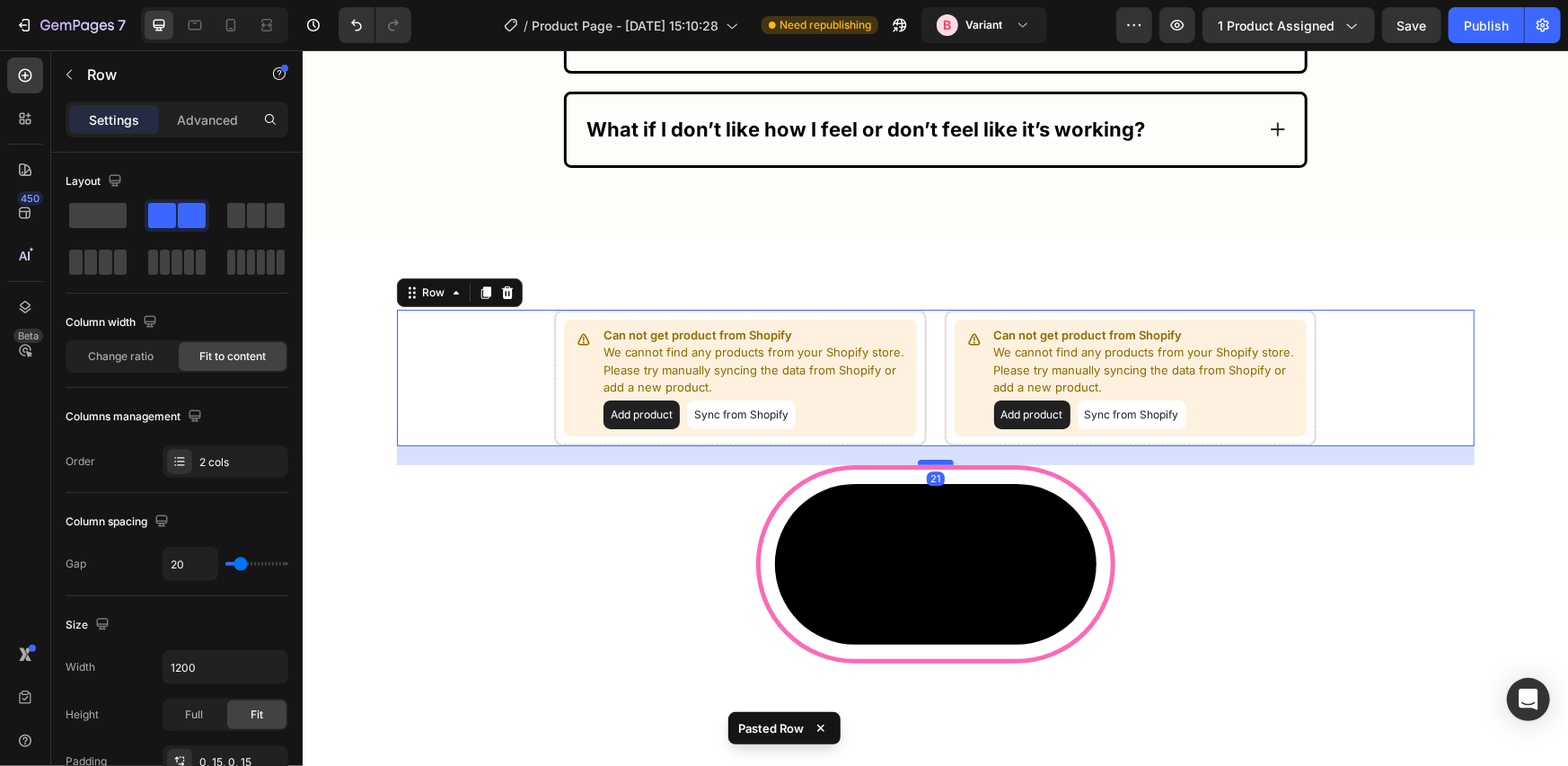
drag, startPoint x: 929, startPoint y: 433, endPoint x: 929, endPoint y: 452, distance: 19.0
click at [929, 459] on div at bounding box center [934, 462] width 36 height 6
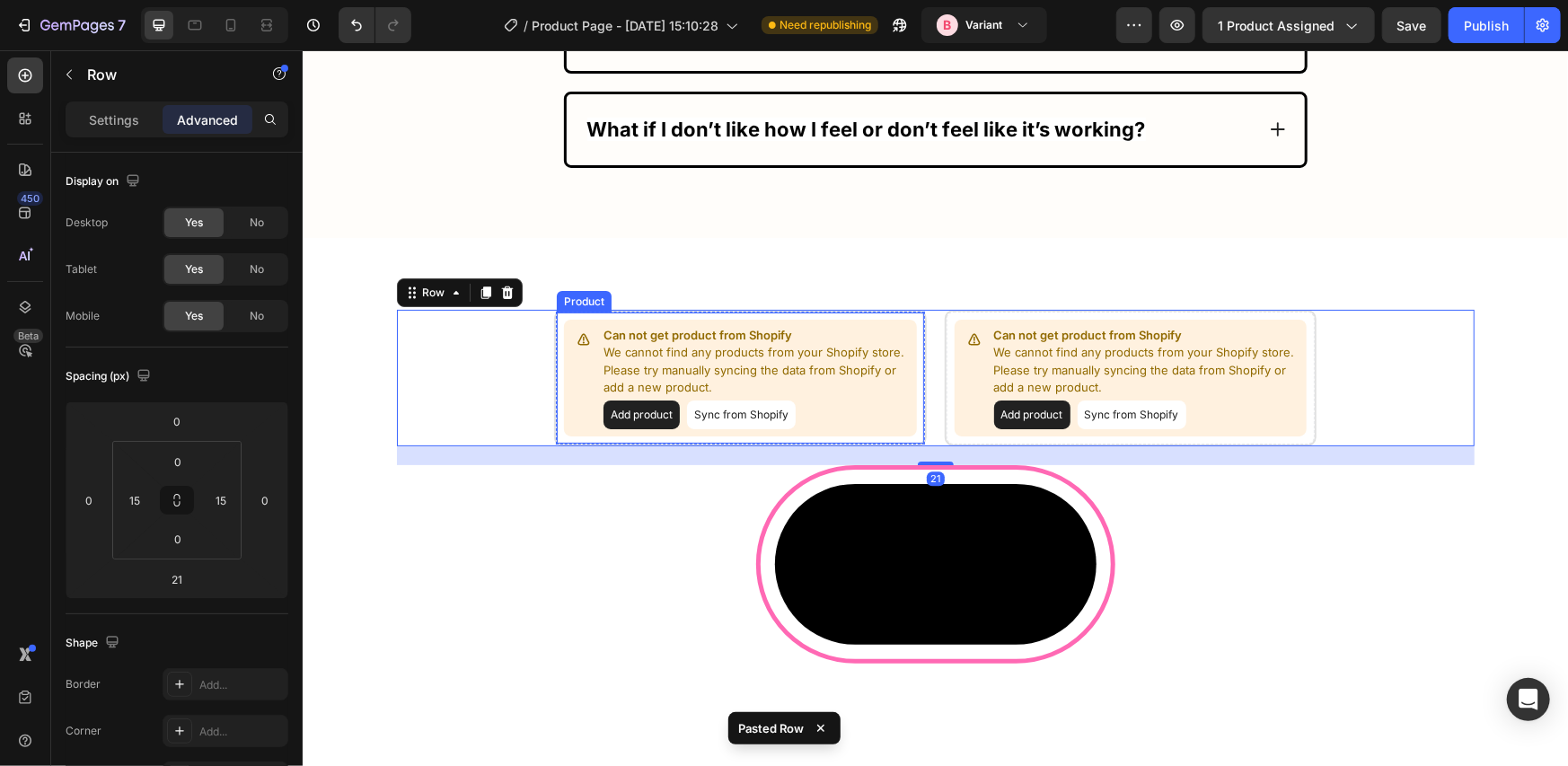
click at [761, 411] on button "Sync from Shopify" at bounding box center [740, 414] width 109 height 29
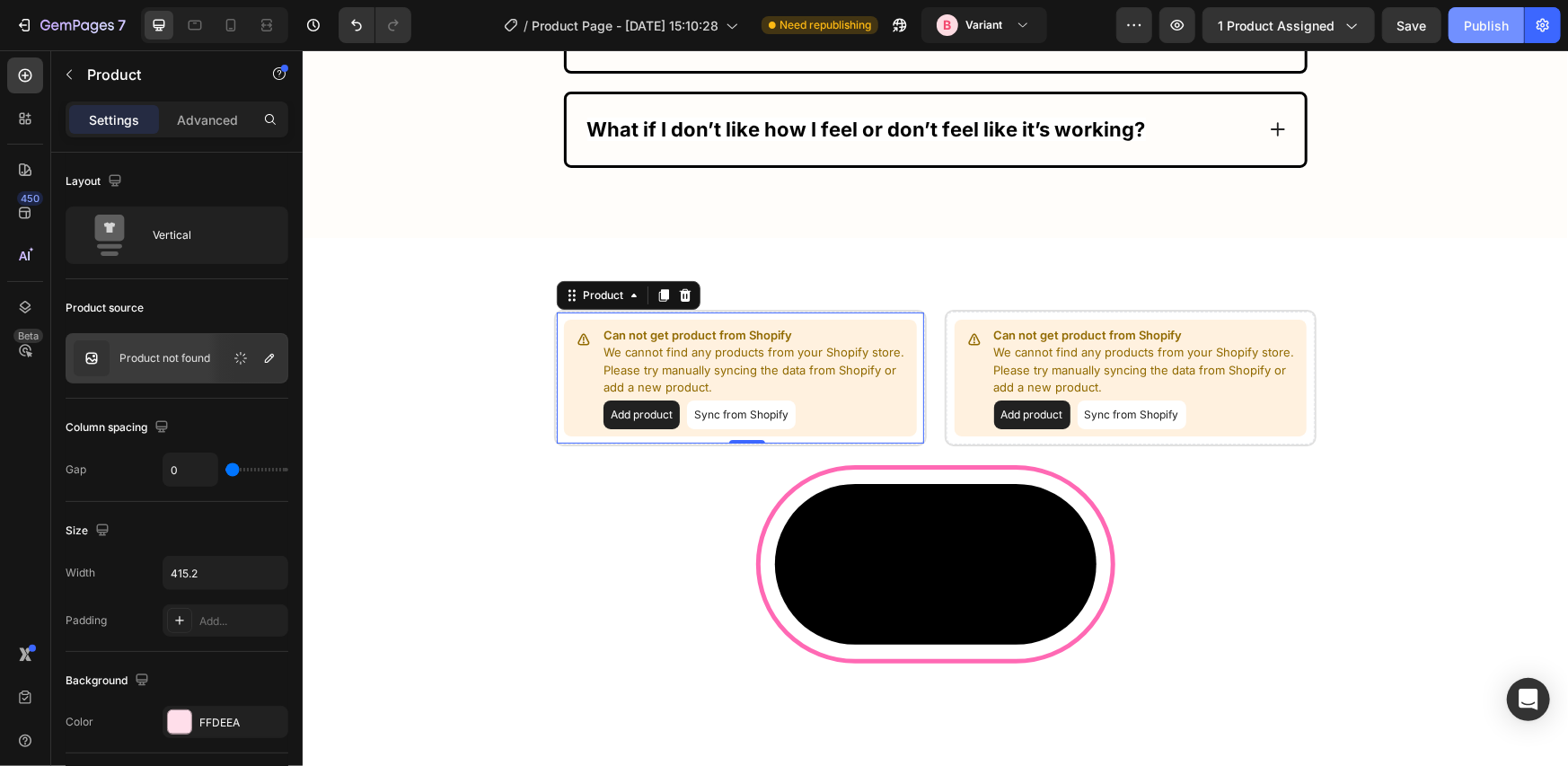
click at [1462, 23] on button "Publish" at bounding box center [1486, 24] width 76 height 36
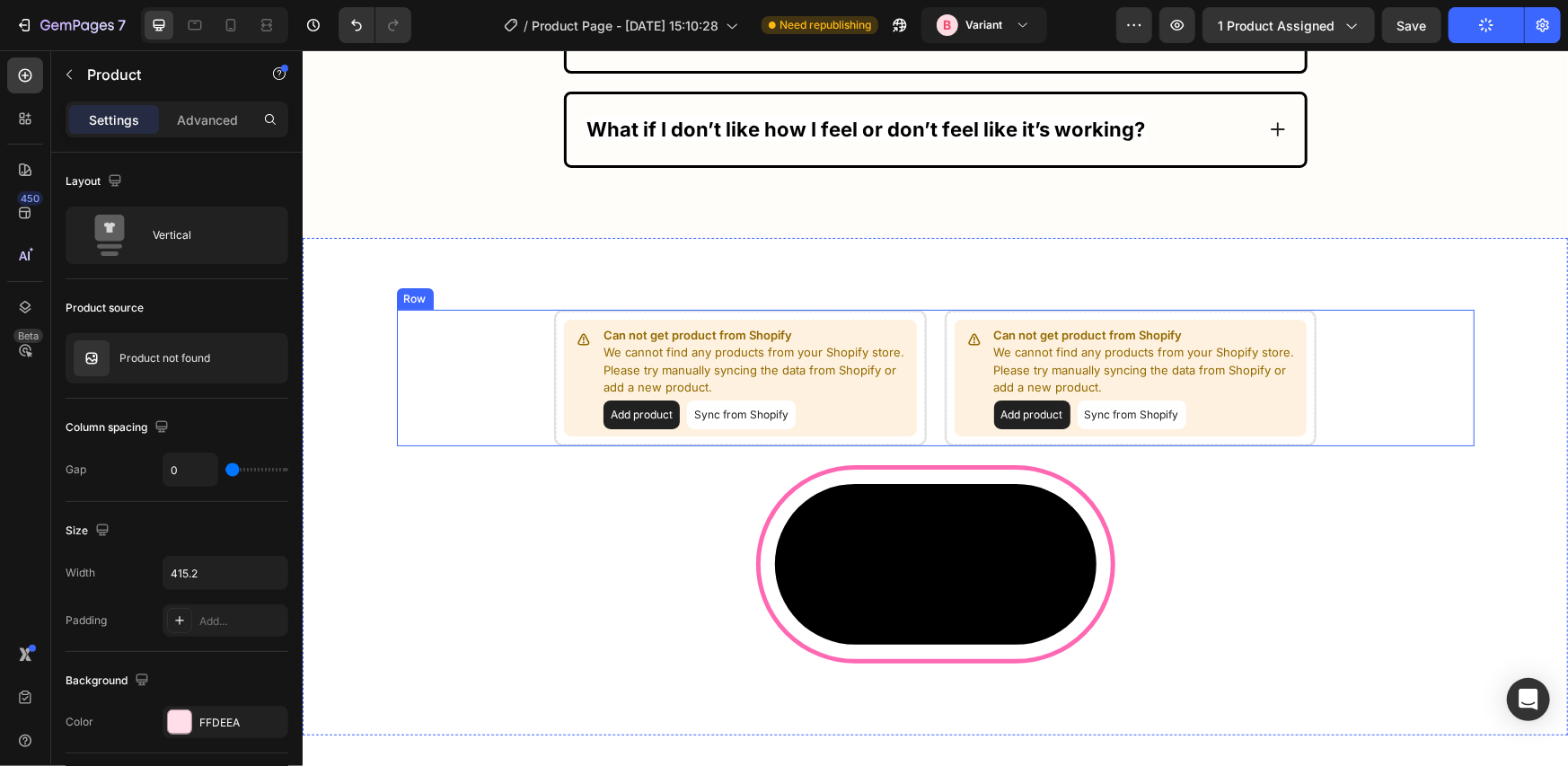
click at [926, 344] on div "Can not get product from Shopify We cannot find any products from your Shopify …" at bounding box center [935, 378] width 1078 height 136
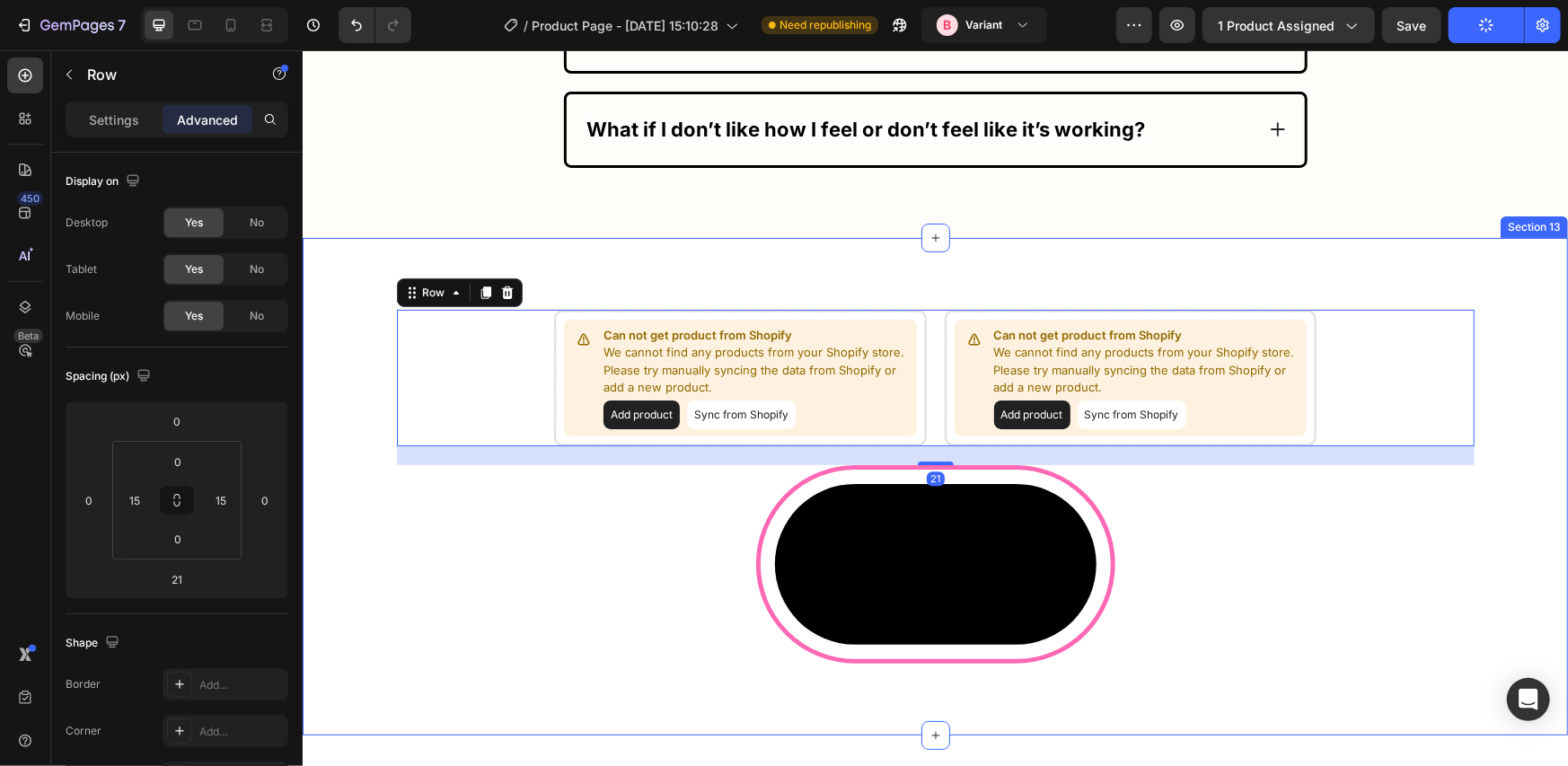
click at [922, 262] on div "Can not get product from Shopify We cannot find any products from your Shopify …" at bounding box center [934, 486] width 1265 height 498
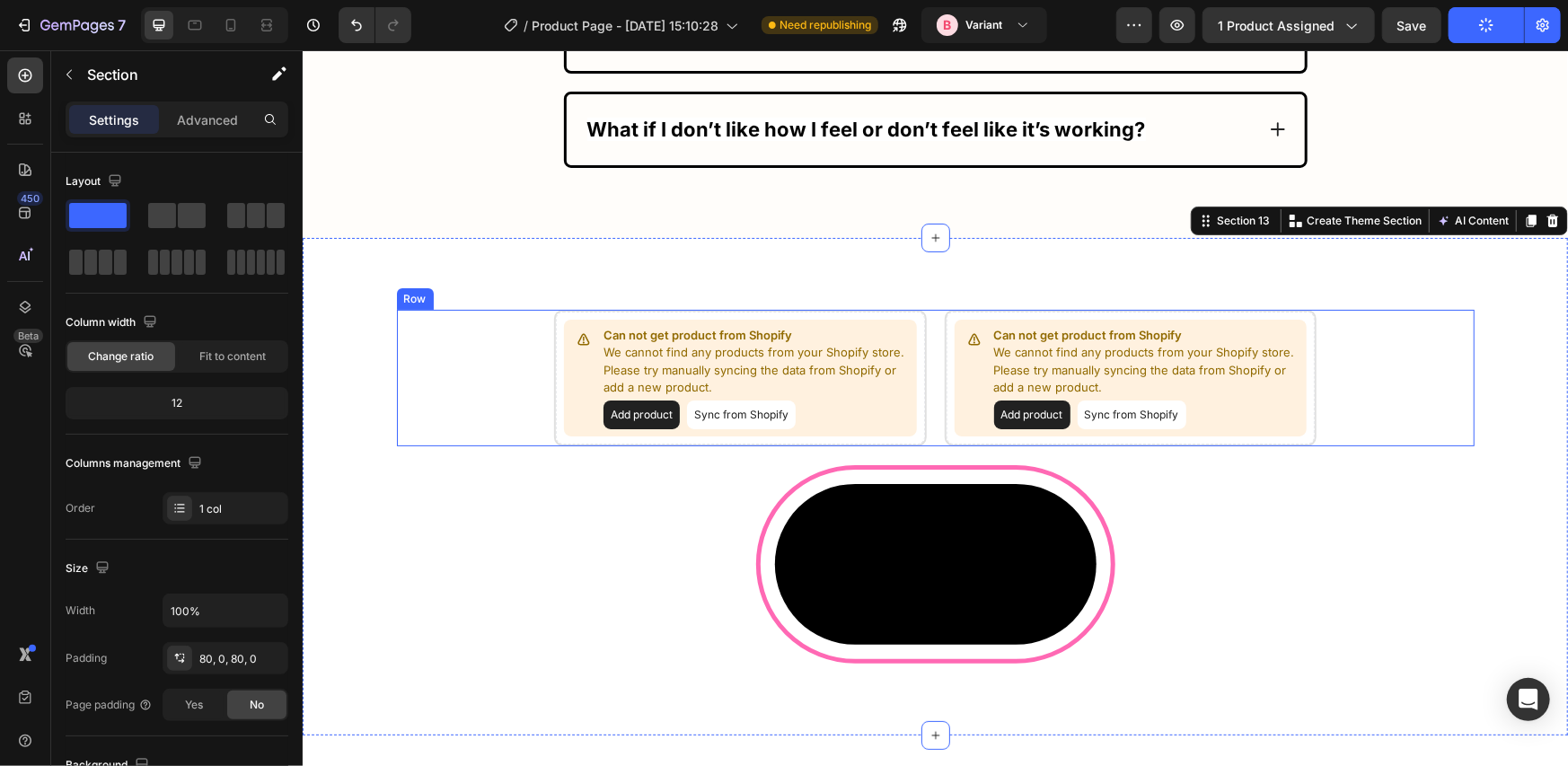
click at [920, 401] on div "Can not get product from Shopify We cannot find any products from your Shopify …" at bounding box center [935, 378] width 1078 height 136
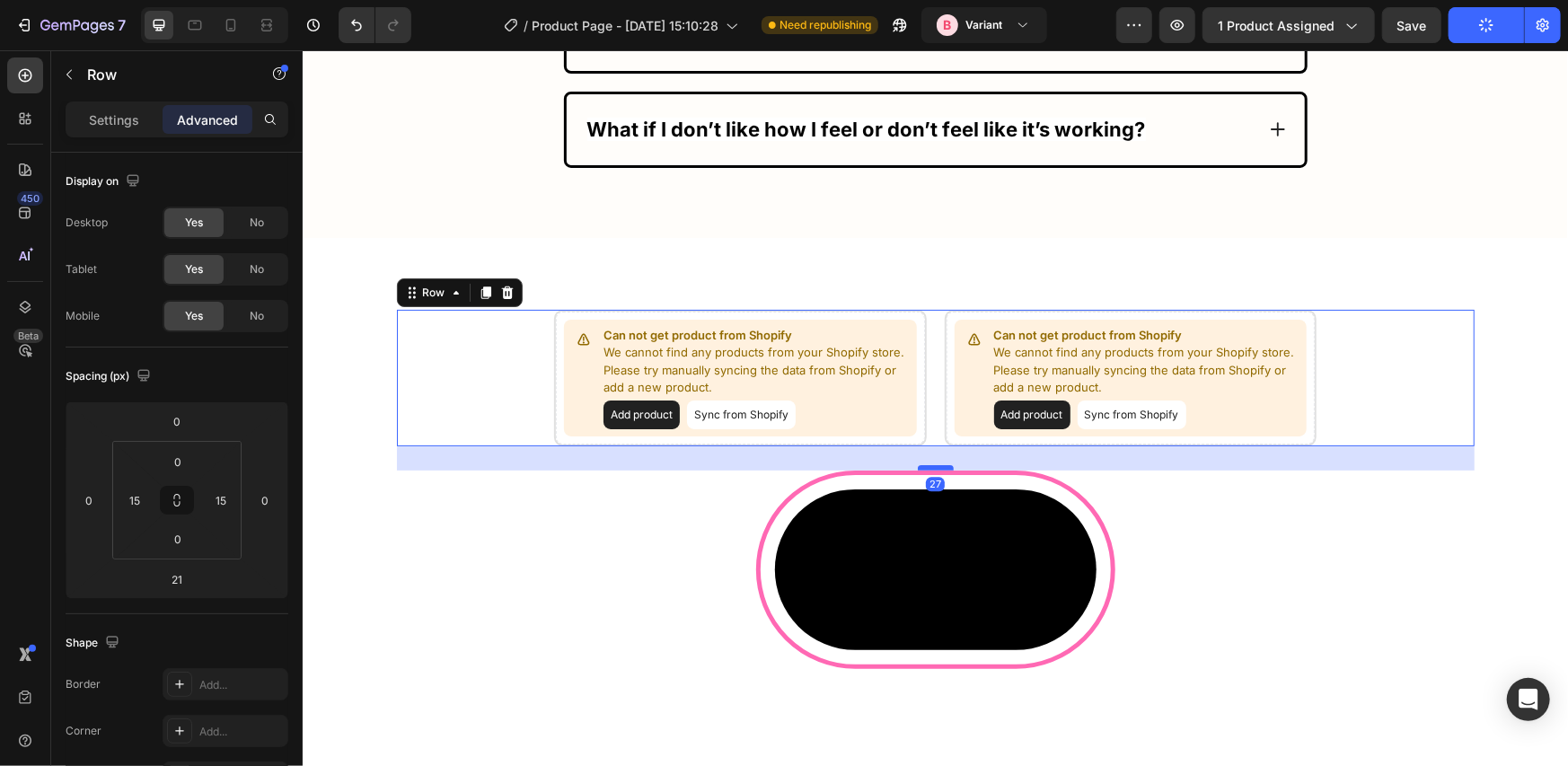
click at [928, 464] on div at bounding box center [934, 467] width 36 height 6
type input "27"
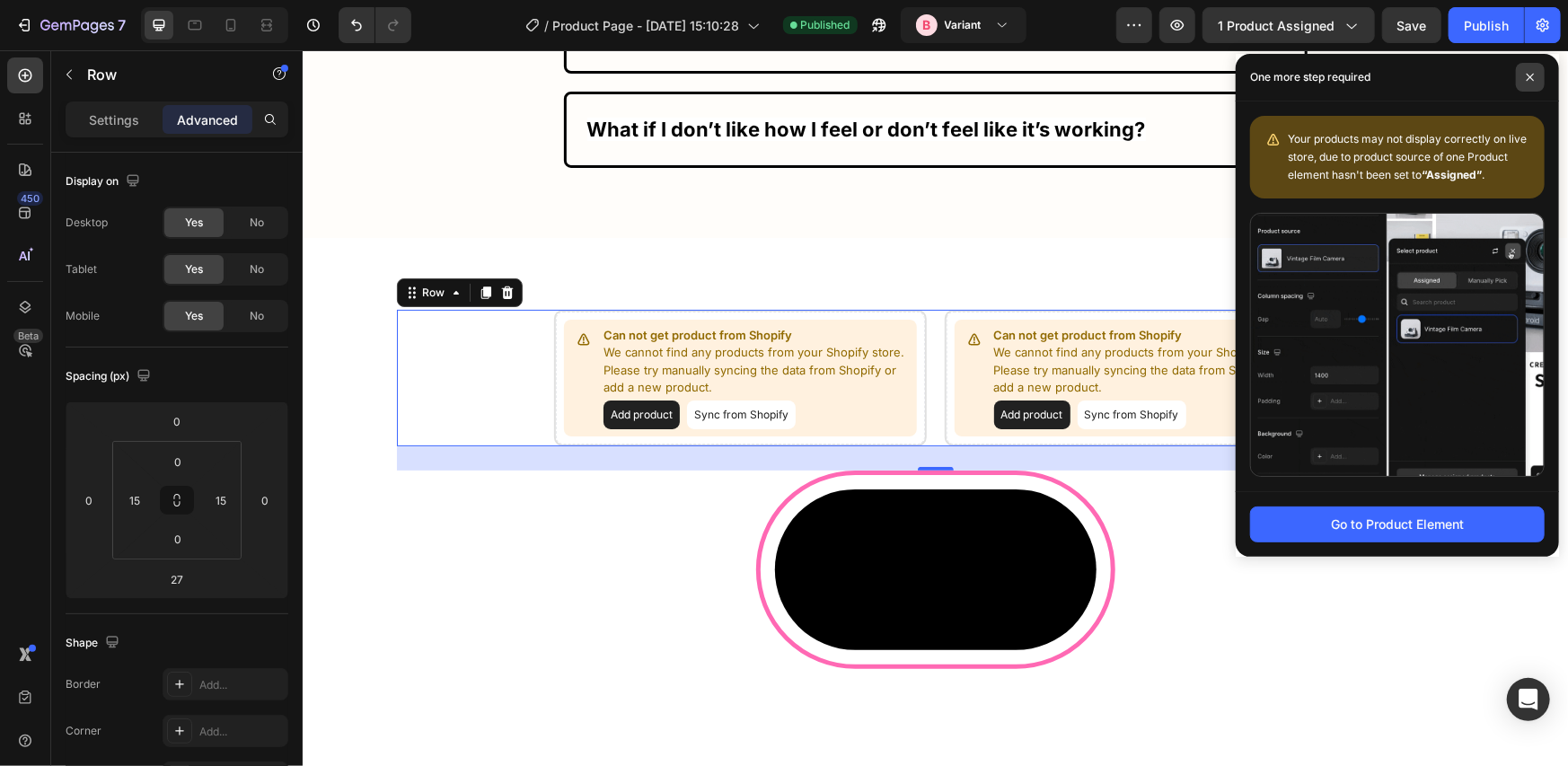
click at [1534, 75] on span at bounding box center [1531, 77] width 29 height 29
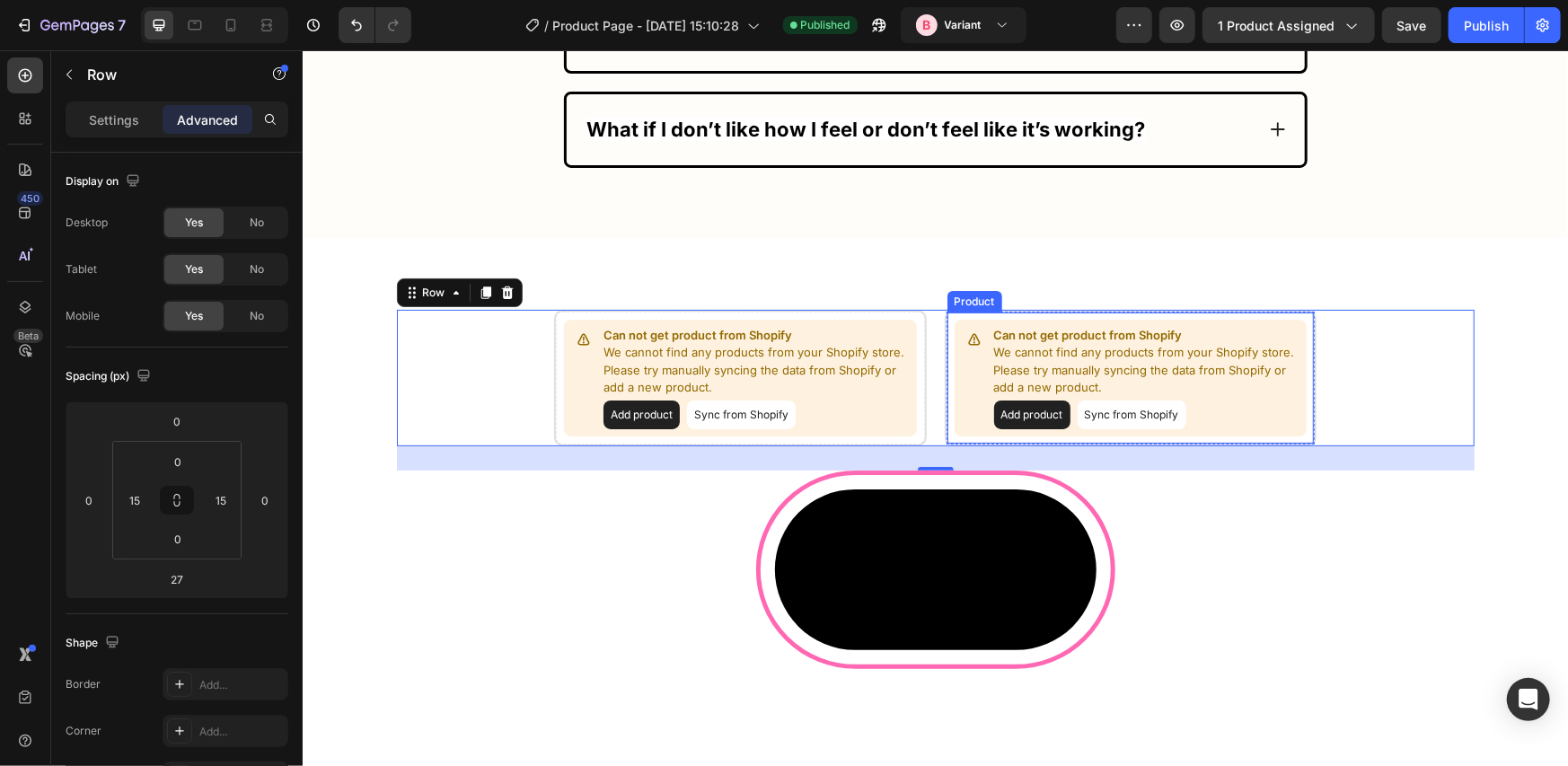
scroll to position [13365, 0]
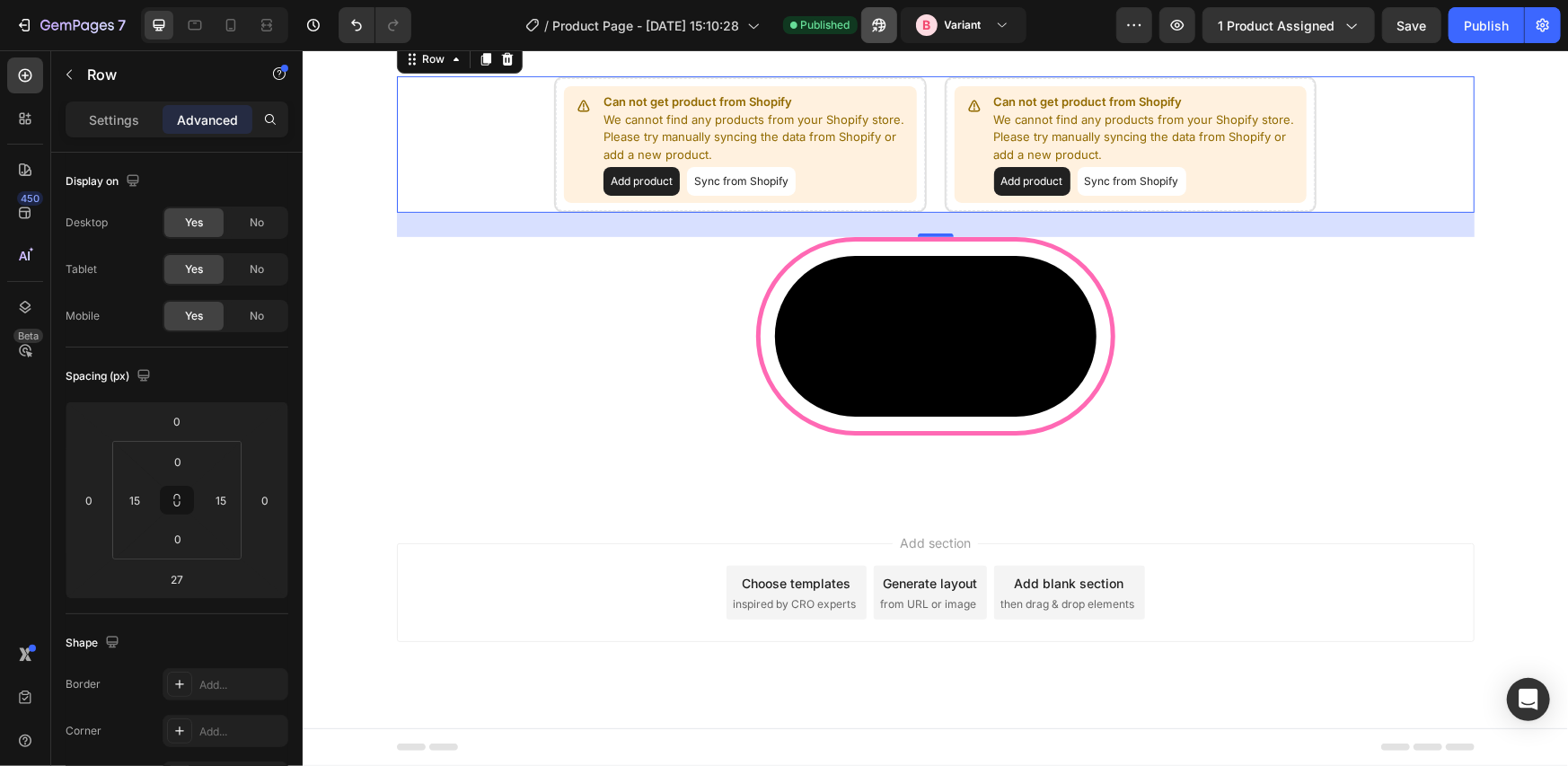
click at [889, 25] on button "button" at bounding box center [878, 24] width 36 height 36
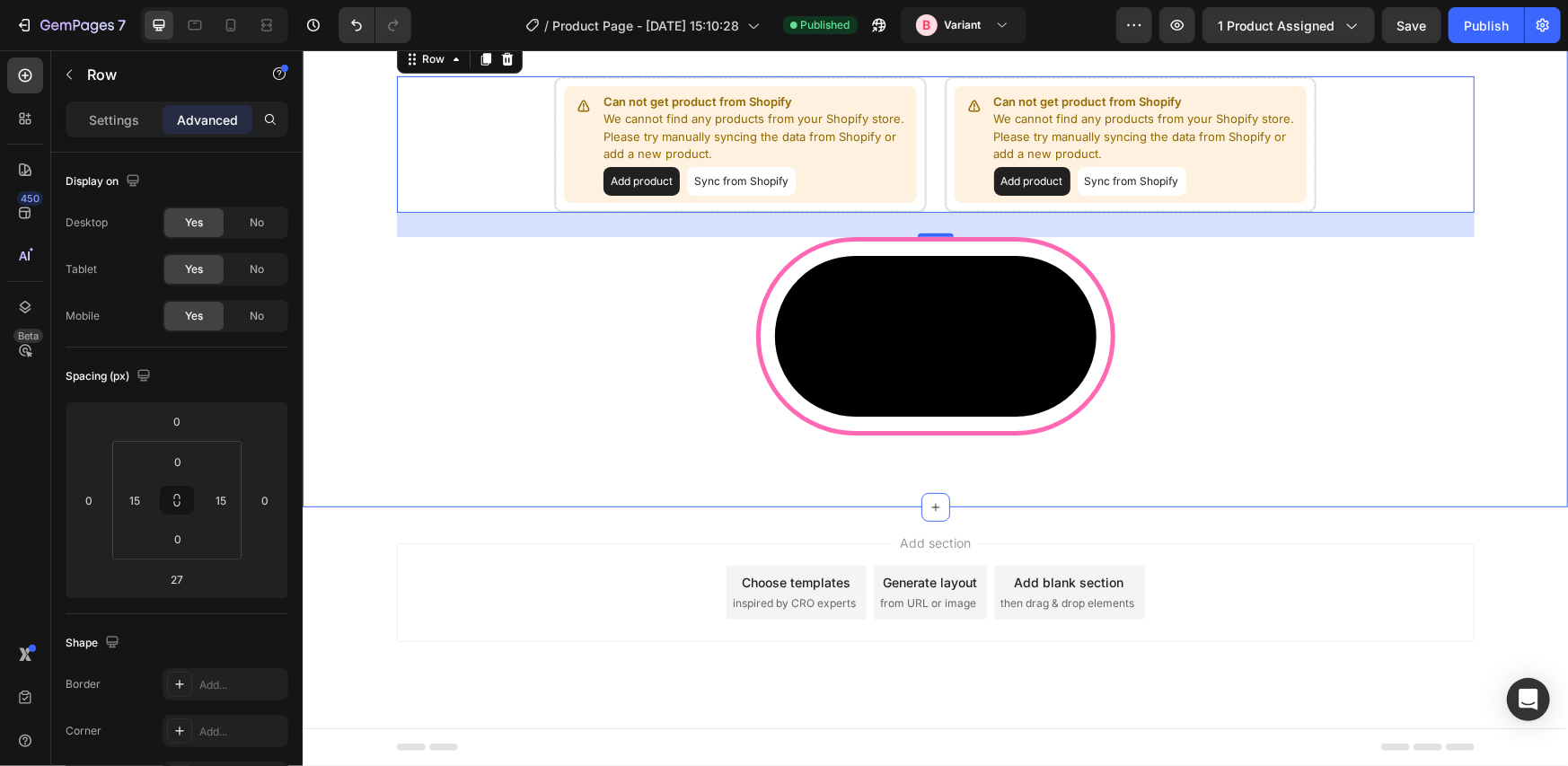
scroll to position [13065, 0]
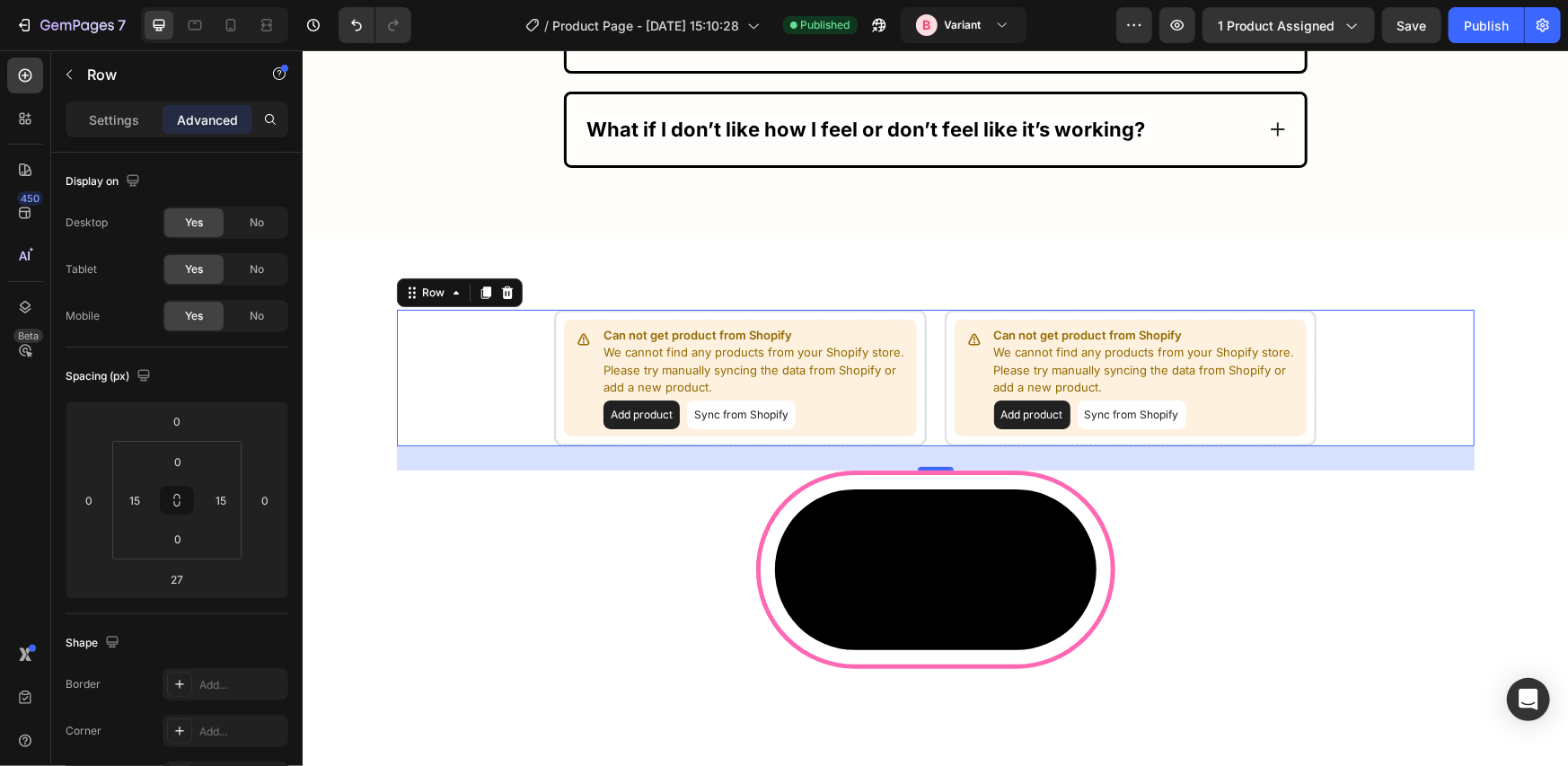
click at [488, 371] on div "Can not get product from Shopify We cannot find any products from your Shopify …" at bounding box center [935, 378] width 1078 height 136
click at [555, 374] on div "Can not get product from Shopify We cannot find any products from your Shopify …" at bounding box center [740, 377] width 369 height 133
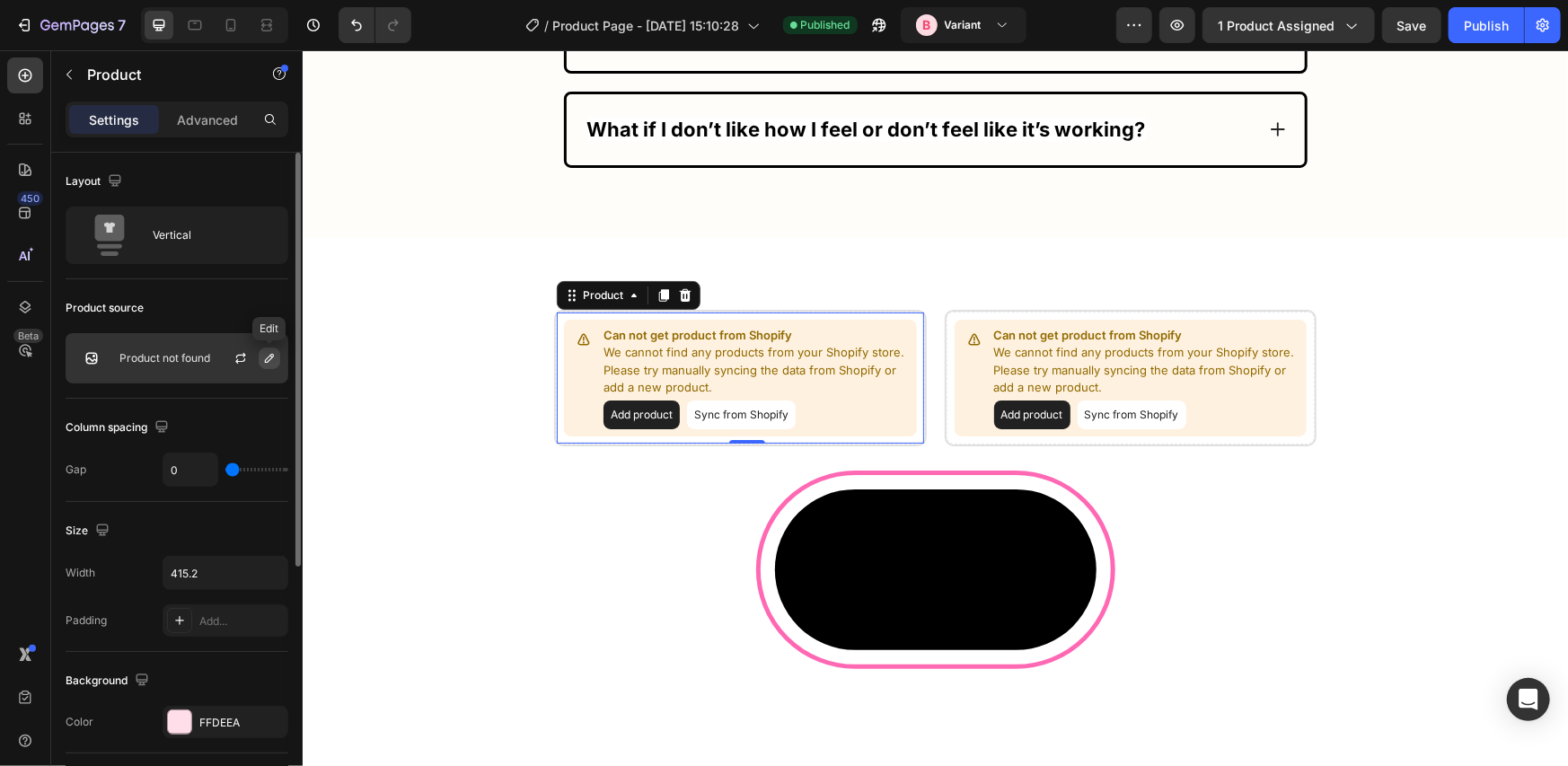
click at [275, 354] on icon "button" at bounding box center [269, 358] width 14 height 14
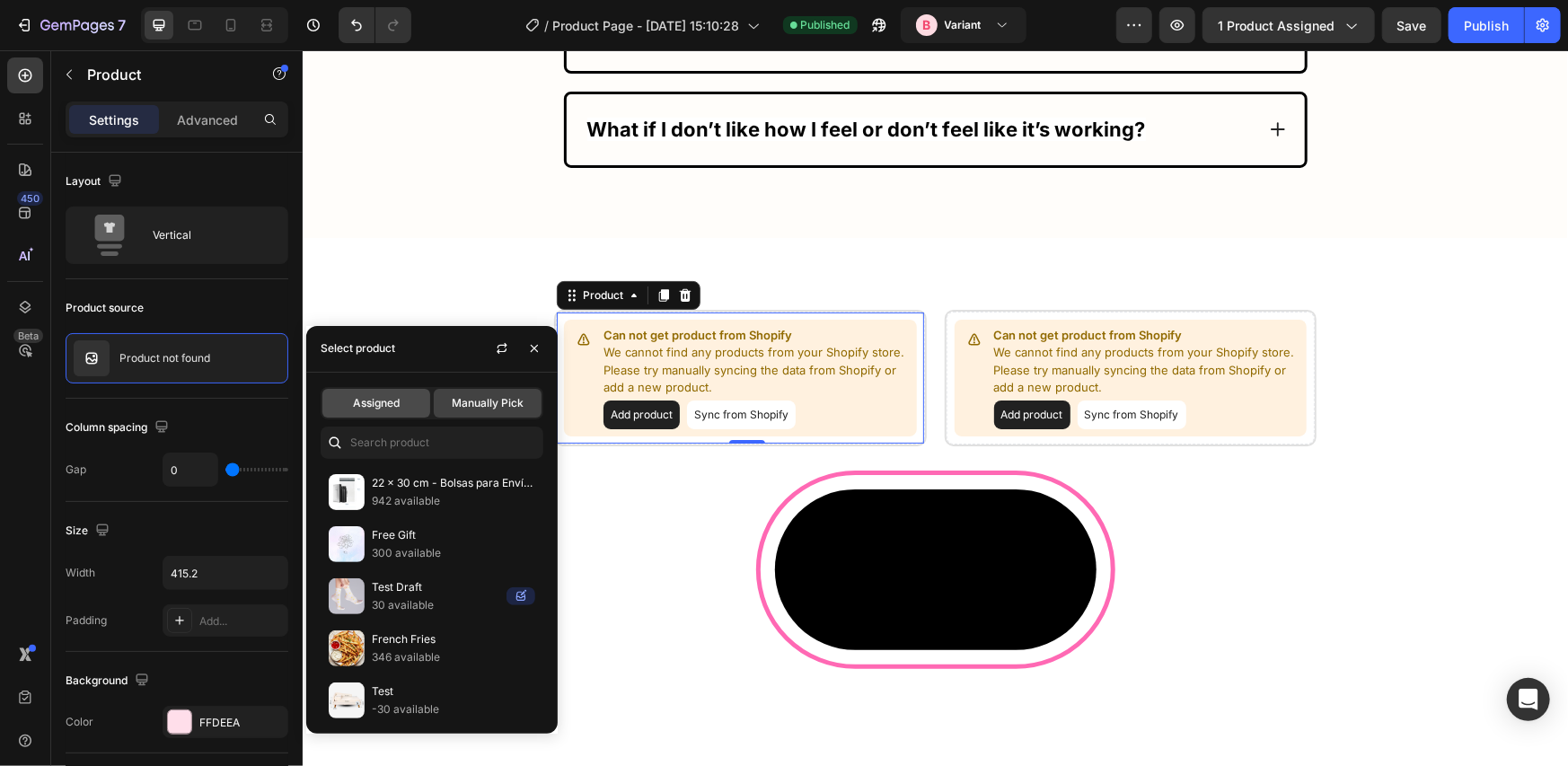
click at [359, 406] on span "Assigned" at bounding box center [376, 403] width 47 height 16
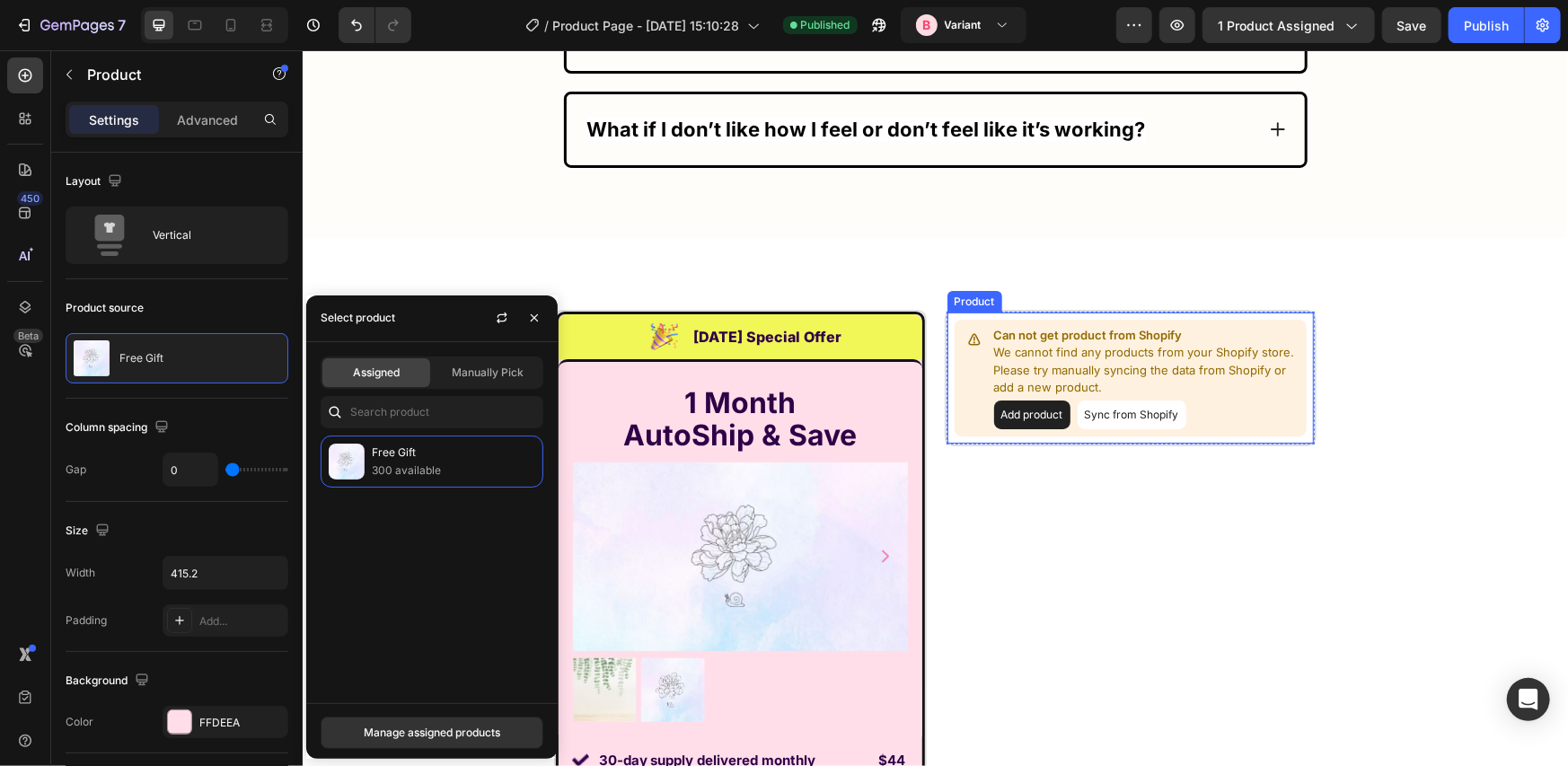
click at [954, 358] on div "Can not get product from Shopify We cannot find any products from your Shopify …" at bounding box center [1130, 378] width 353 height 117
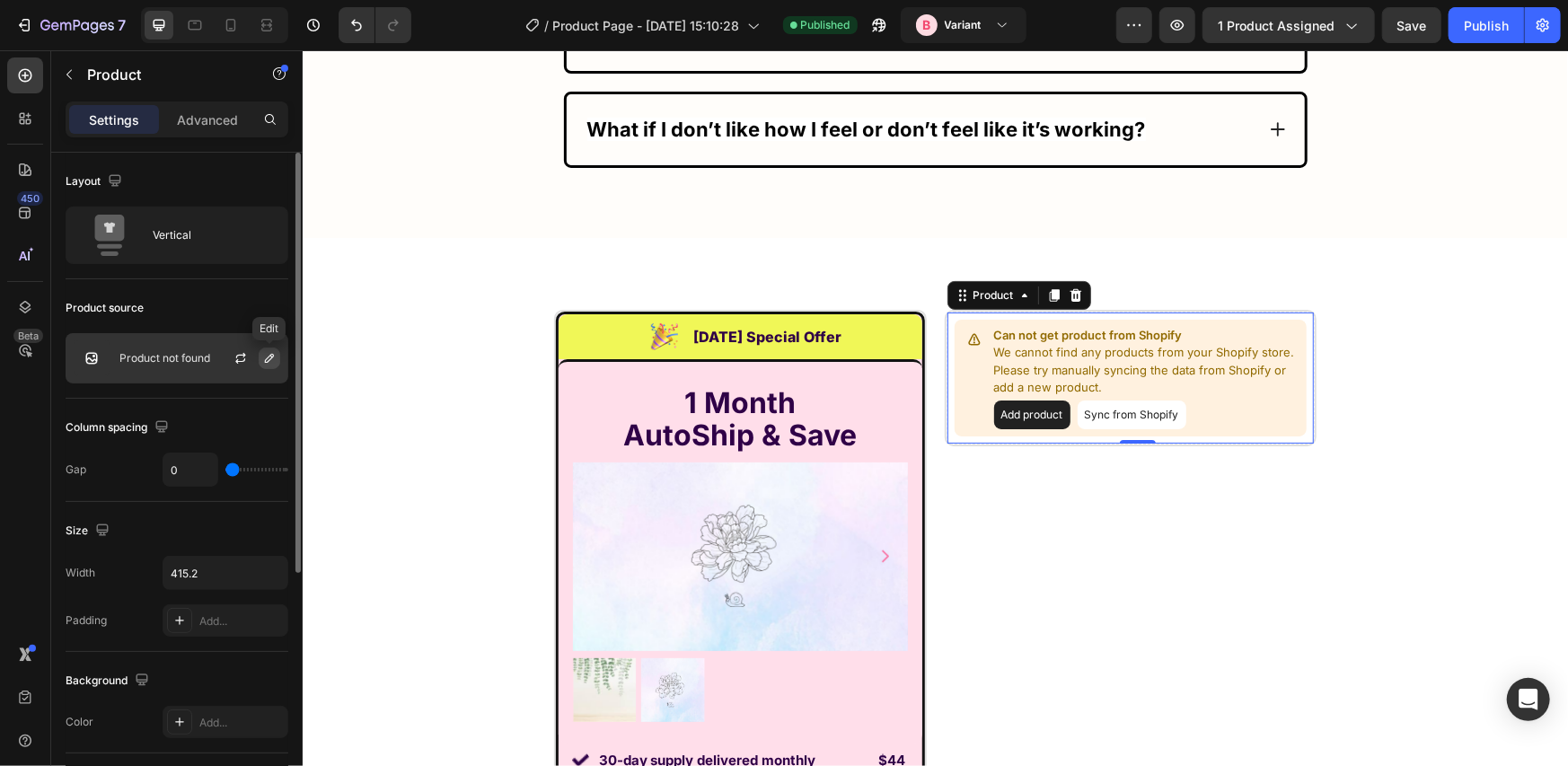
click at [268, 358] on icon "button" at bounding box center [269, 358] width 14 height 14
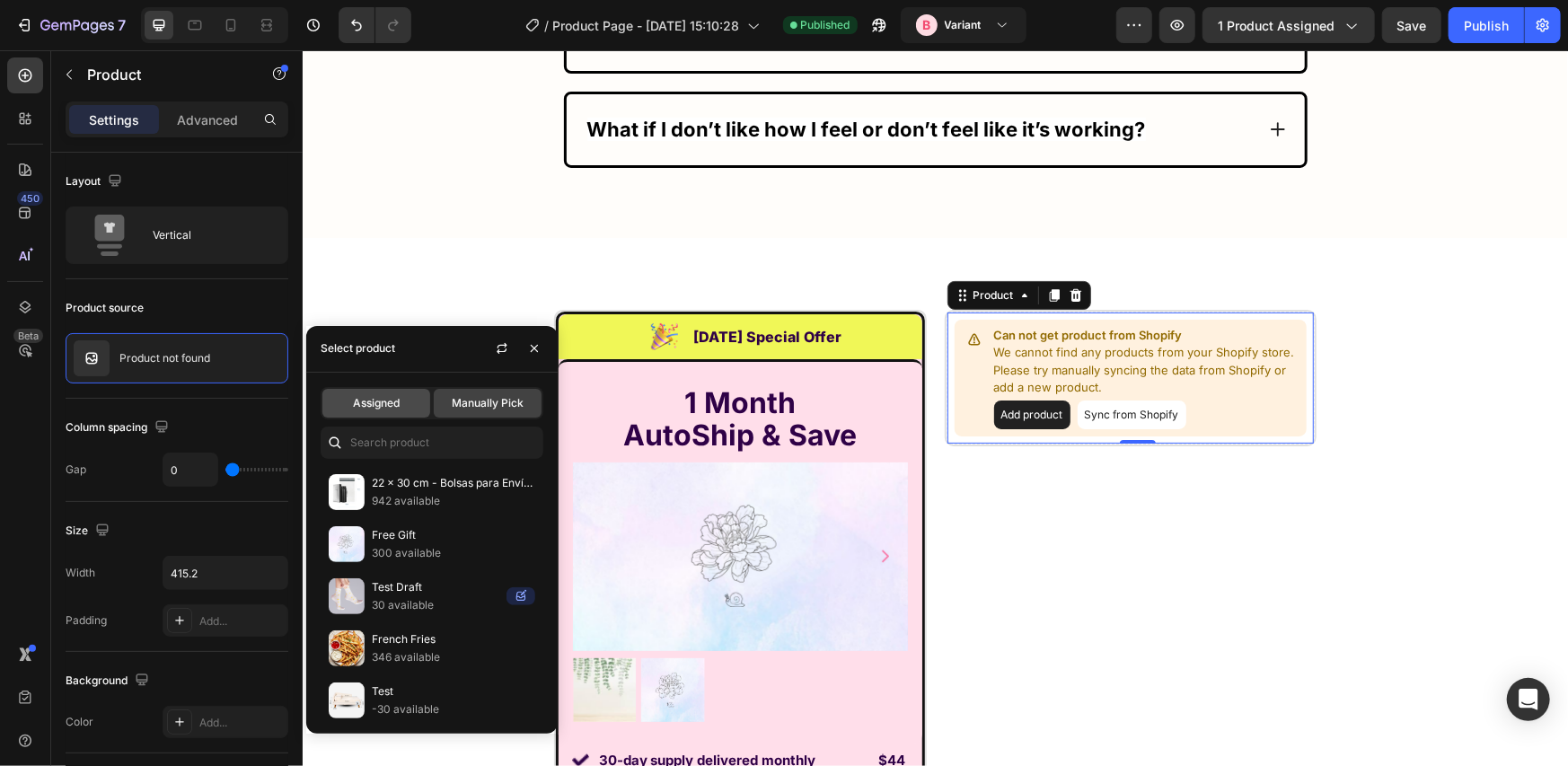
click at [339, 401] on div "Assigned" at bounding box center [377, 404] width 108 height 29
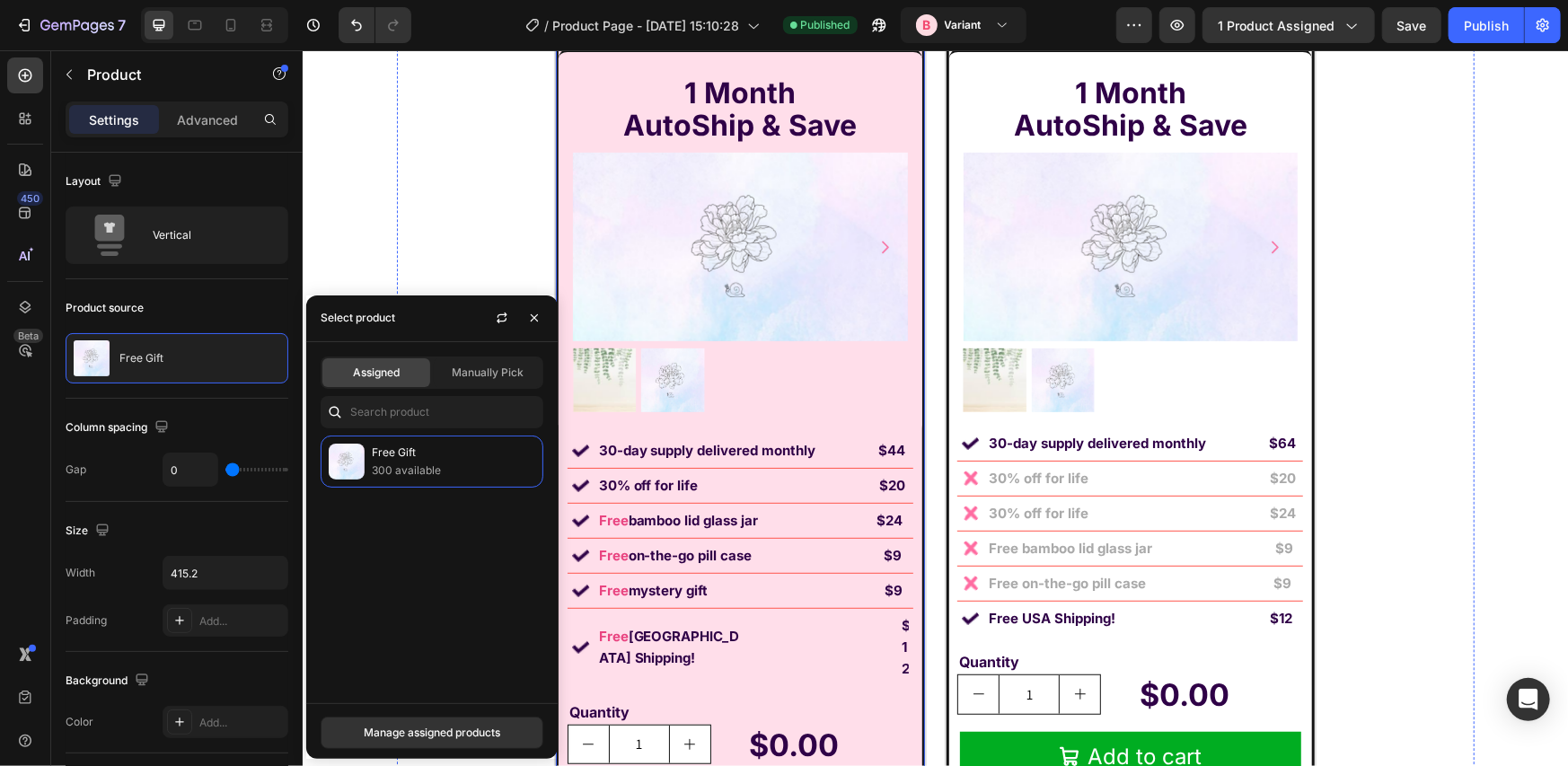
scroll to position [13663, 0]
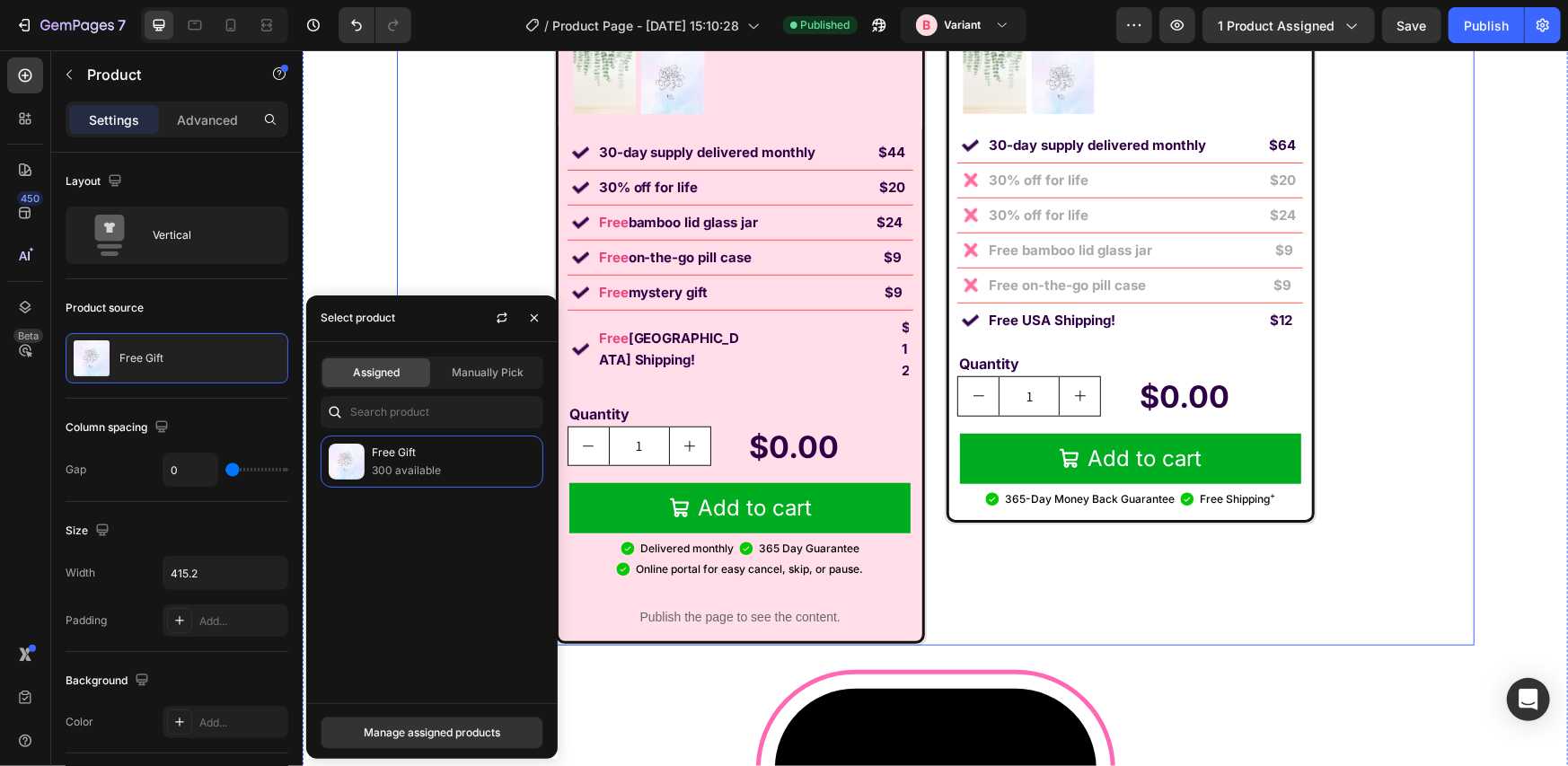
click at [1026, 563] on div "Image [DATE] Special Offer Heading Row 1 Month AutoShip & Save Heading Product …" at bounding box center [1130, 173] width 373 height 944
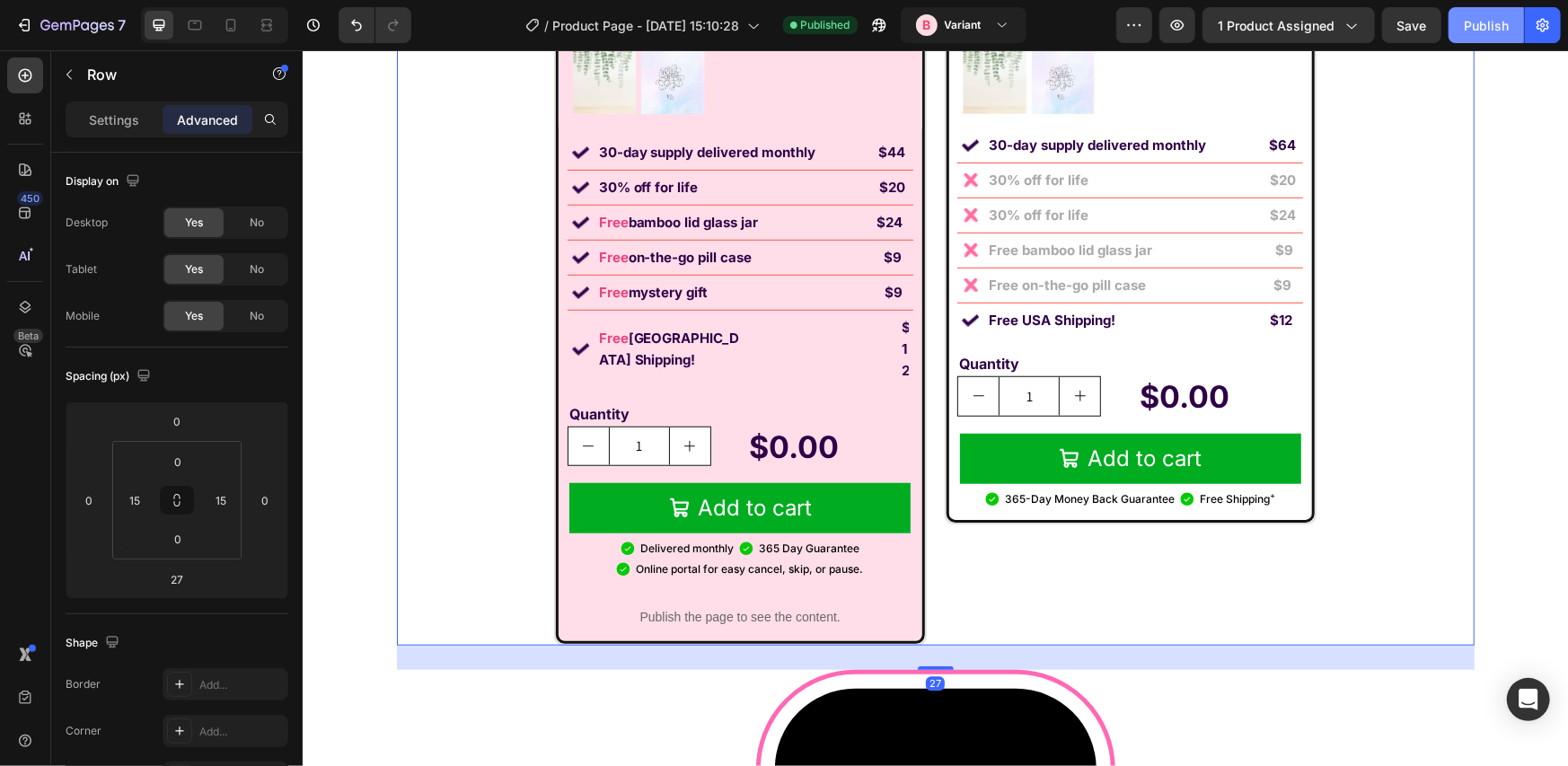
click at [1463, 31] on button "Publish" at bounding box center [1486, 24] width 76 height 36
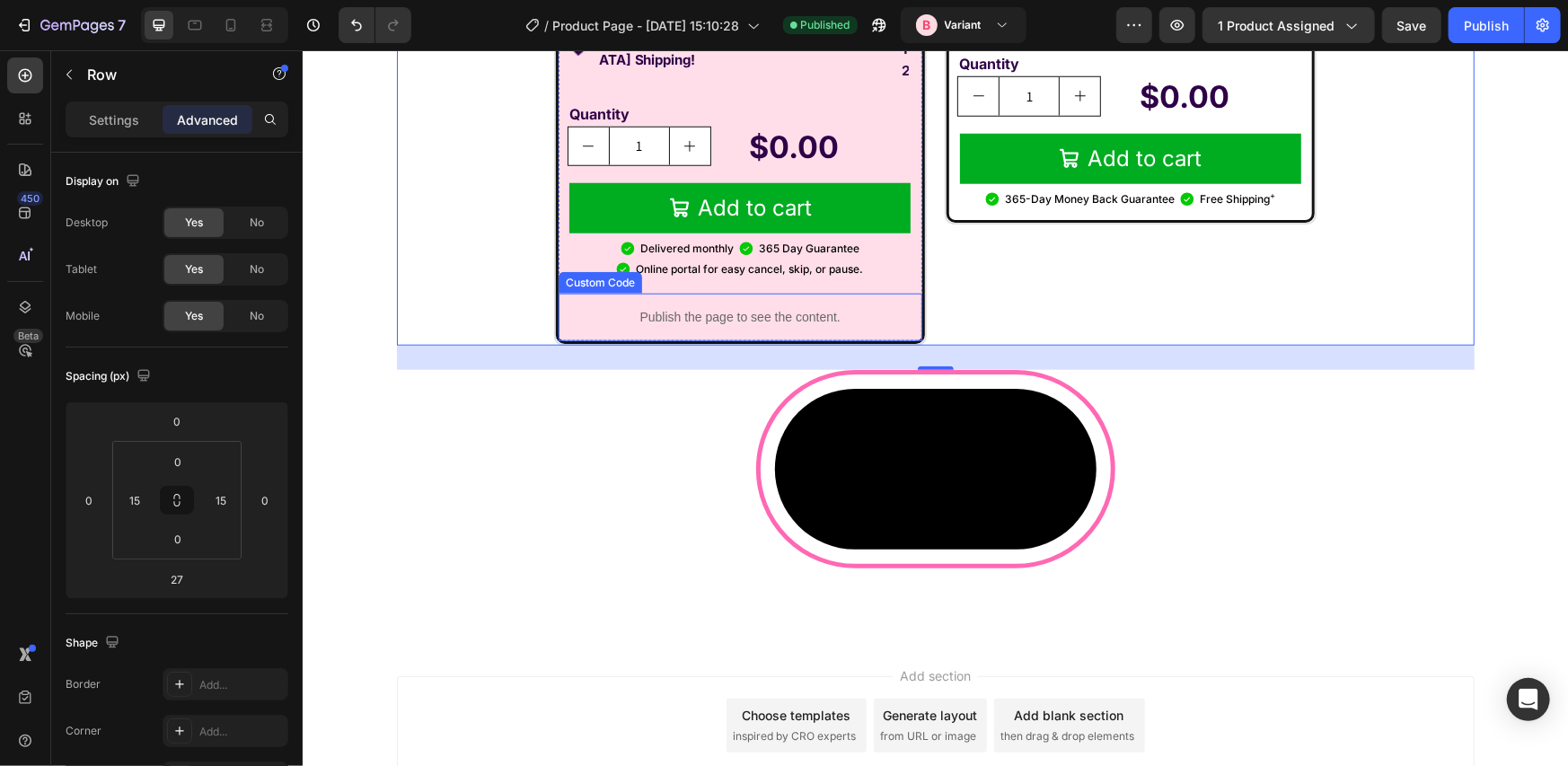
click at [739, 308] on p "Publish the page to see the content." at bounding box center [739, 317] width 364 height 19
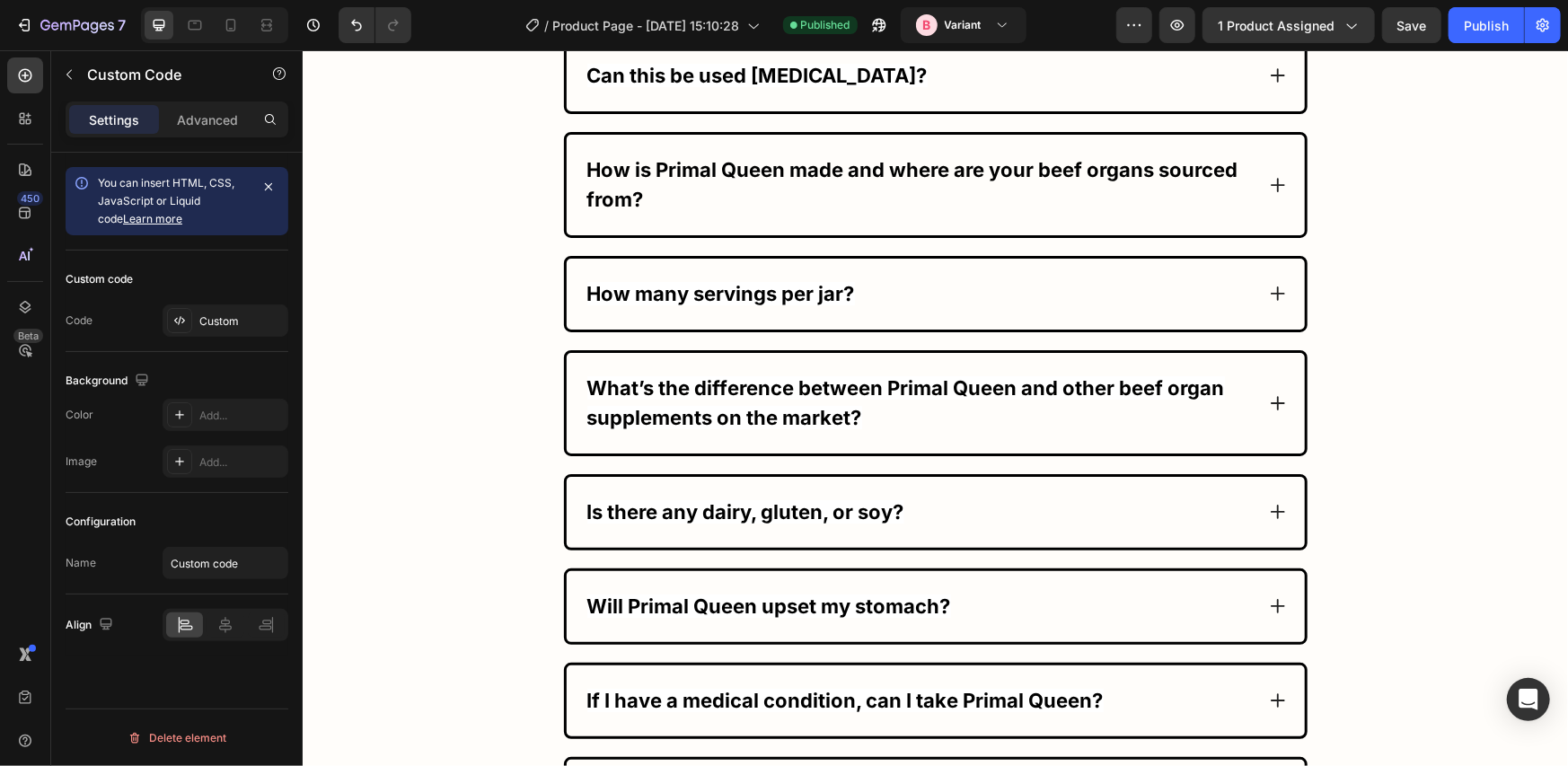
scroll to position [12368, 0]
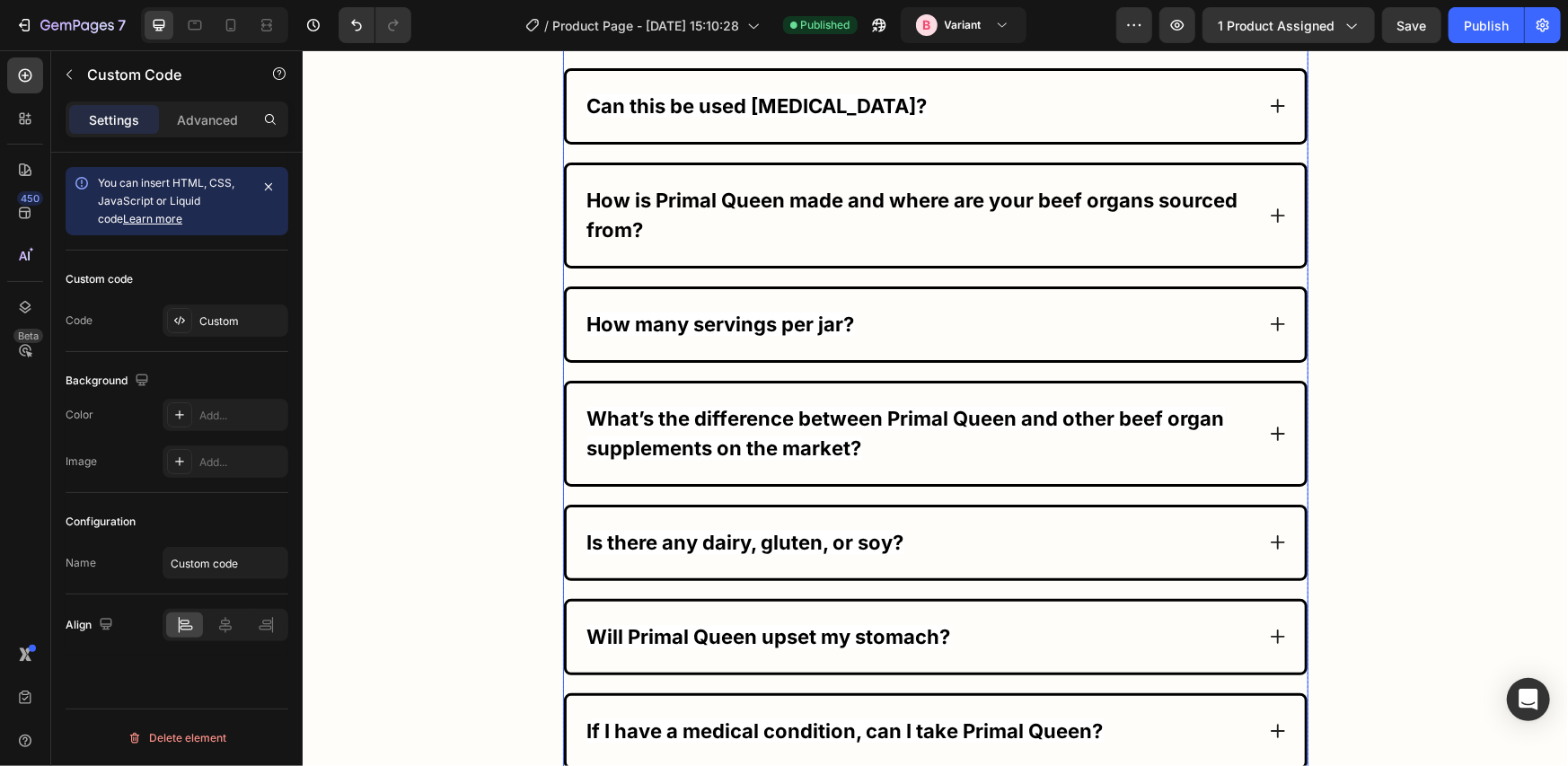
click at [678, 289] on div "How many servings per jar?" at bounding box center [935, 324] width 738 height 71
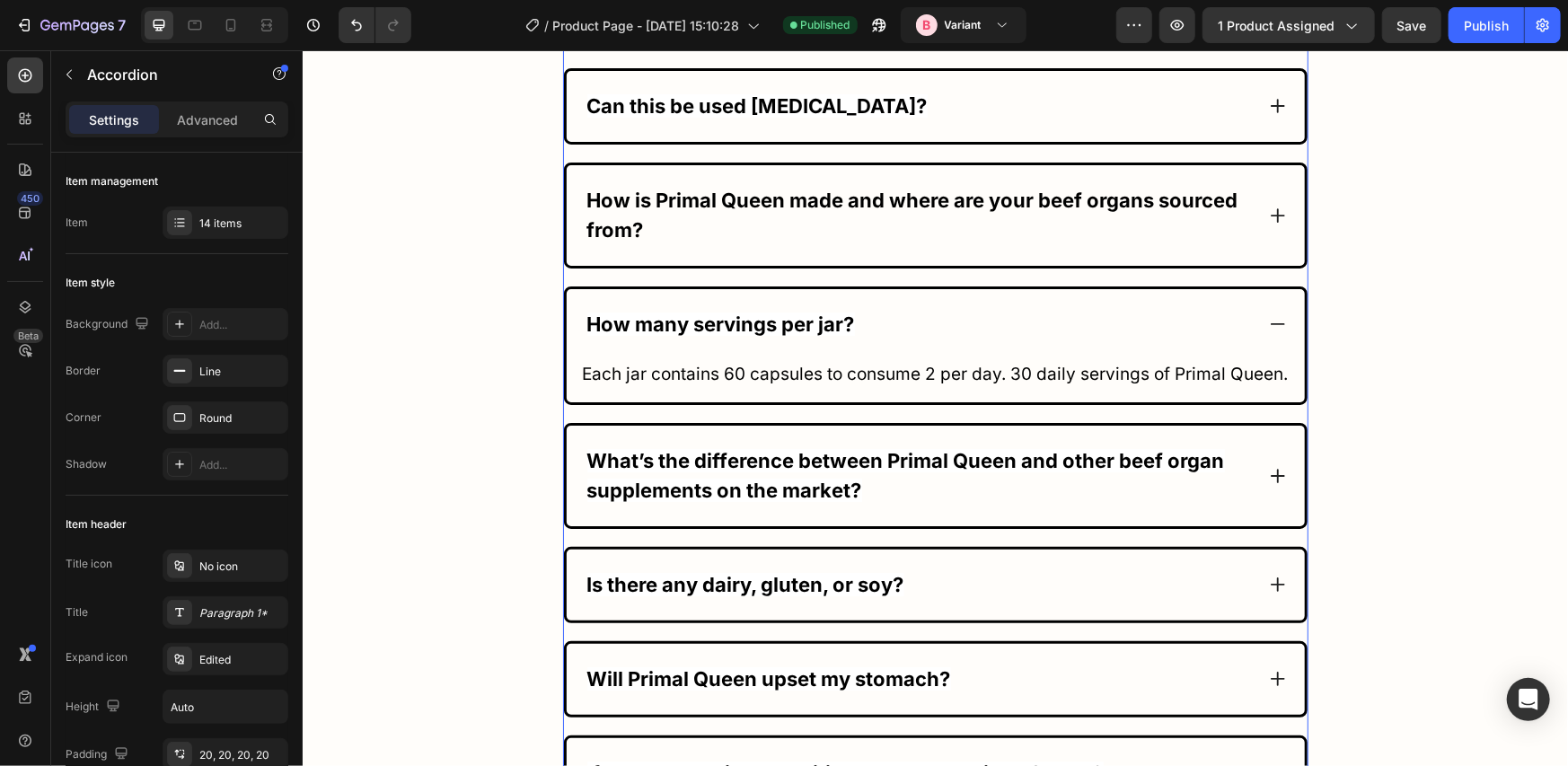
click at [678, 289] on div "How many servings per jar?" at bounding box center [935, 324] width 738 height 71
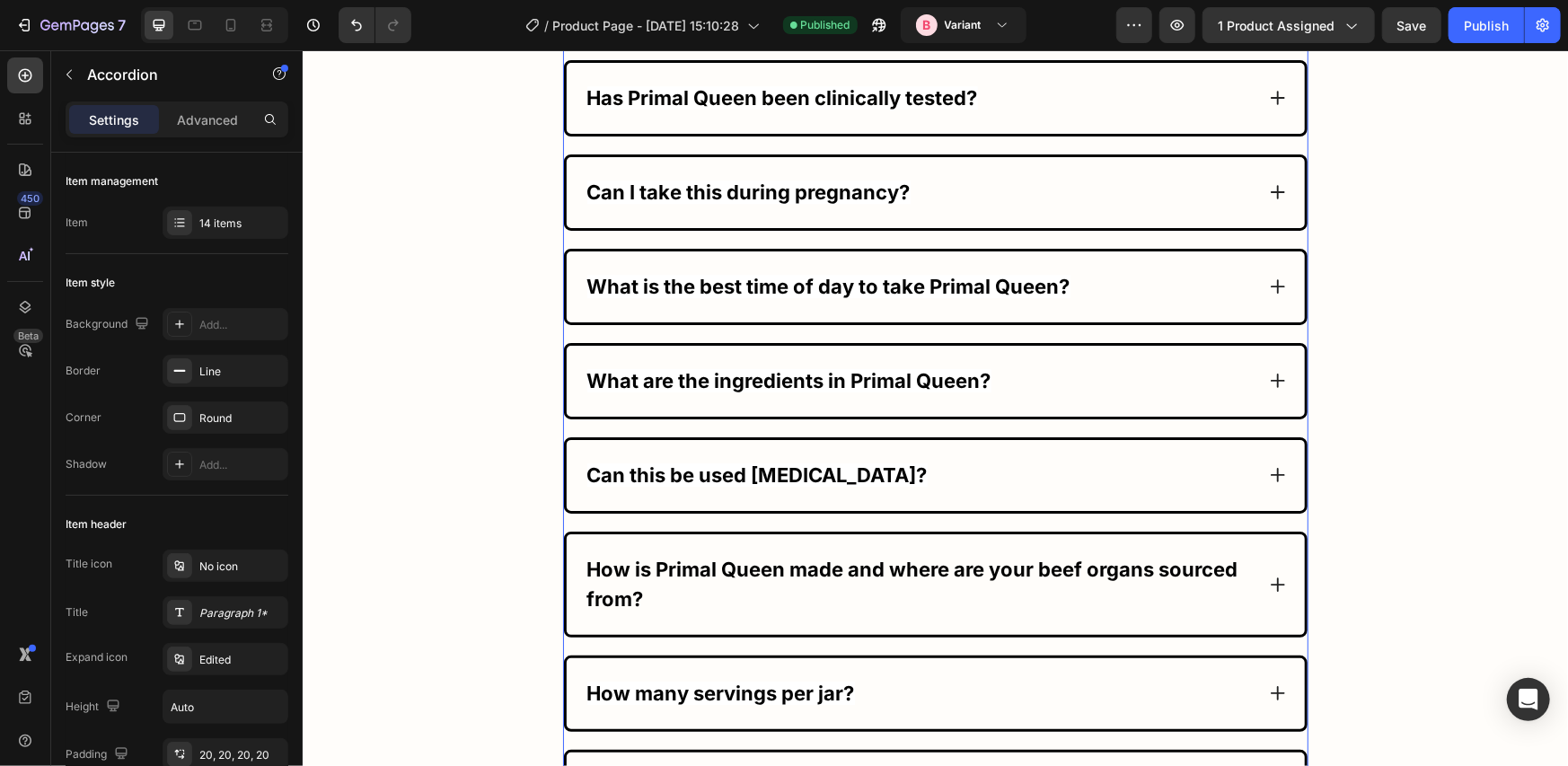
scroll to position [10871, 0]
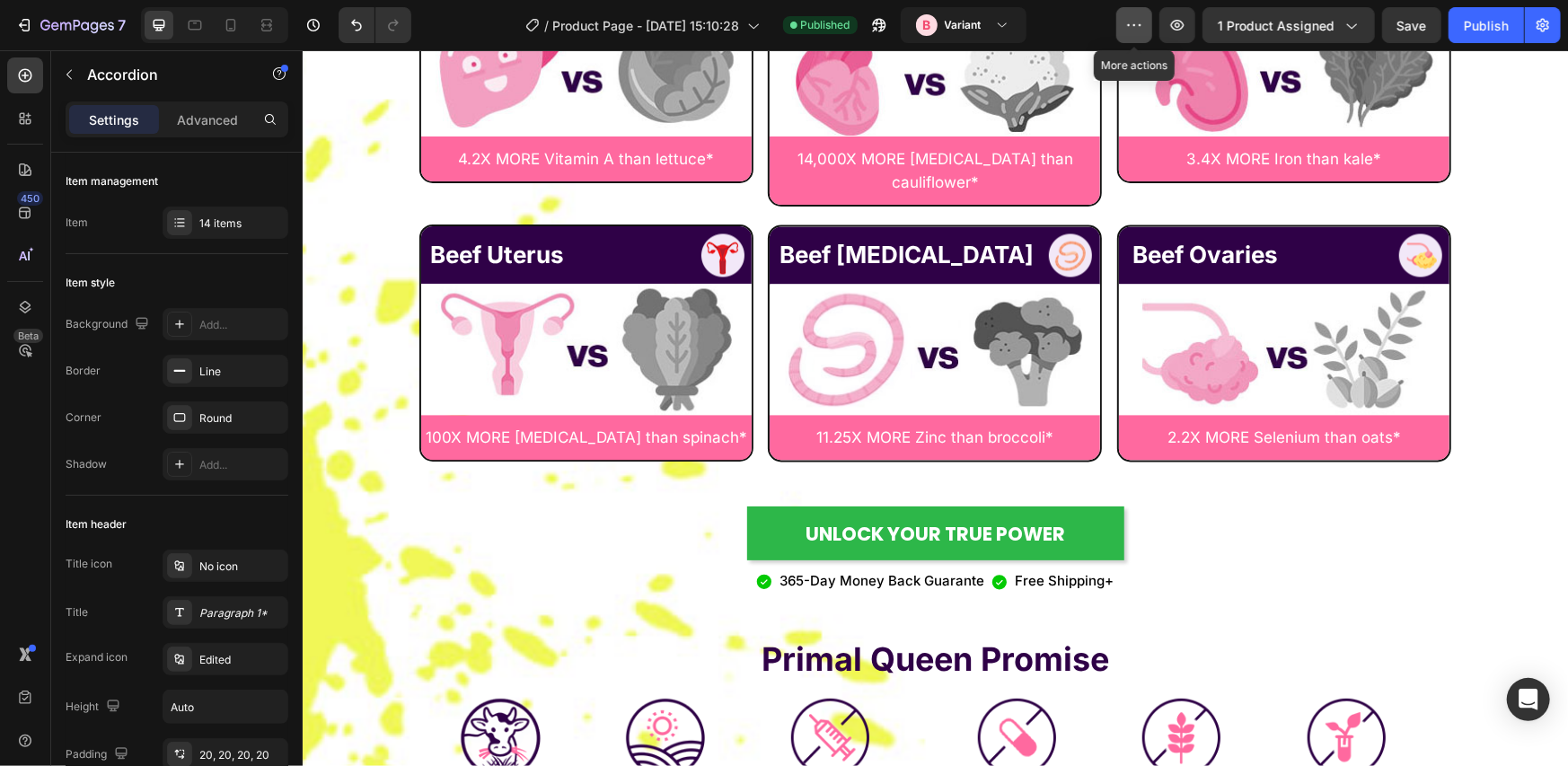
click at [1137, 22] on icon "button" at bounding box center [1134, 25] width 18 height 18
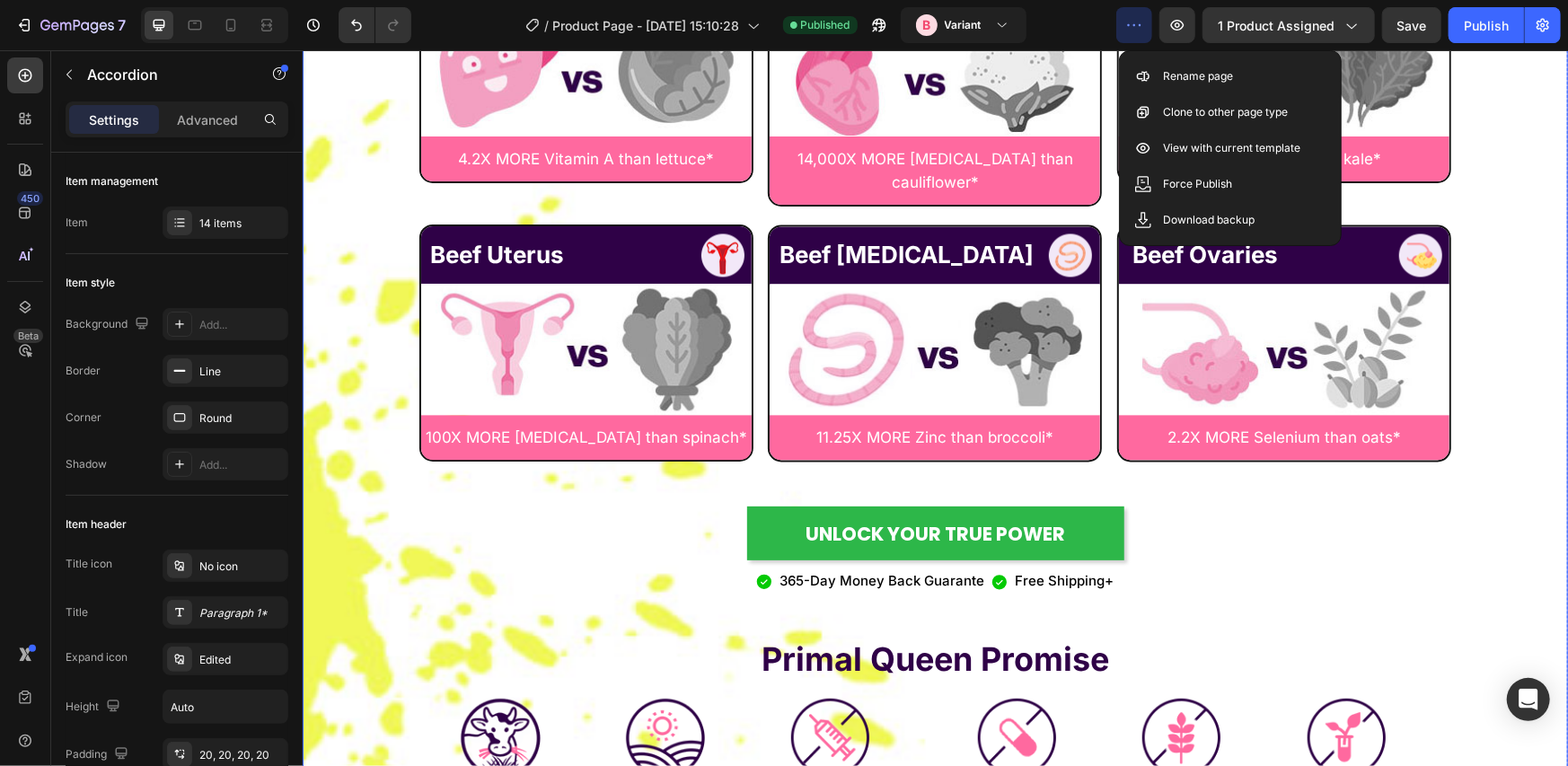
click at [1243, 489] on div "Primal Queen's [DEMOGRAPHIC_DATA]-Focused Organ Superfoods are Hands Down THE M…" at bounding box center [935, 247] width 1049 height 1121
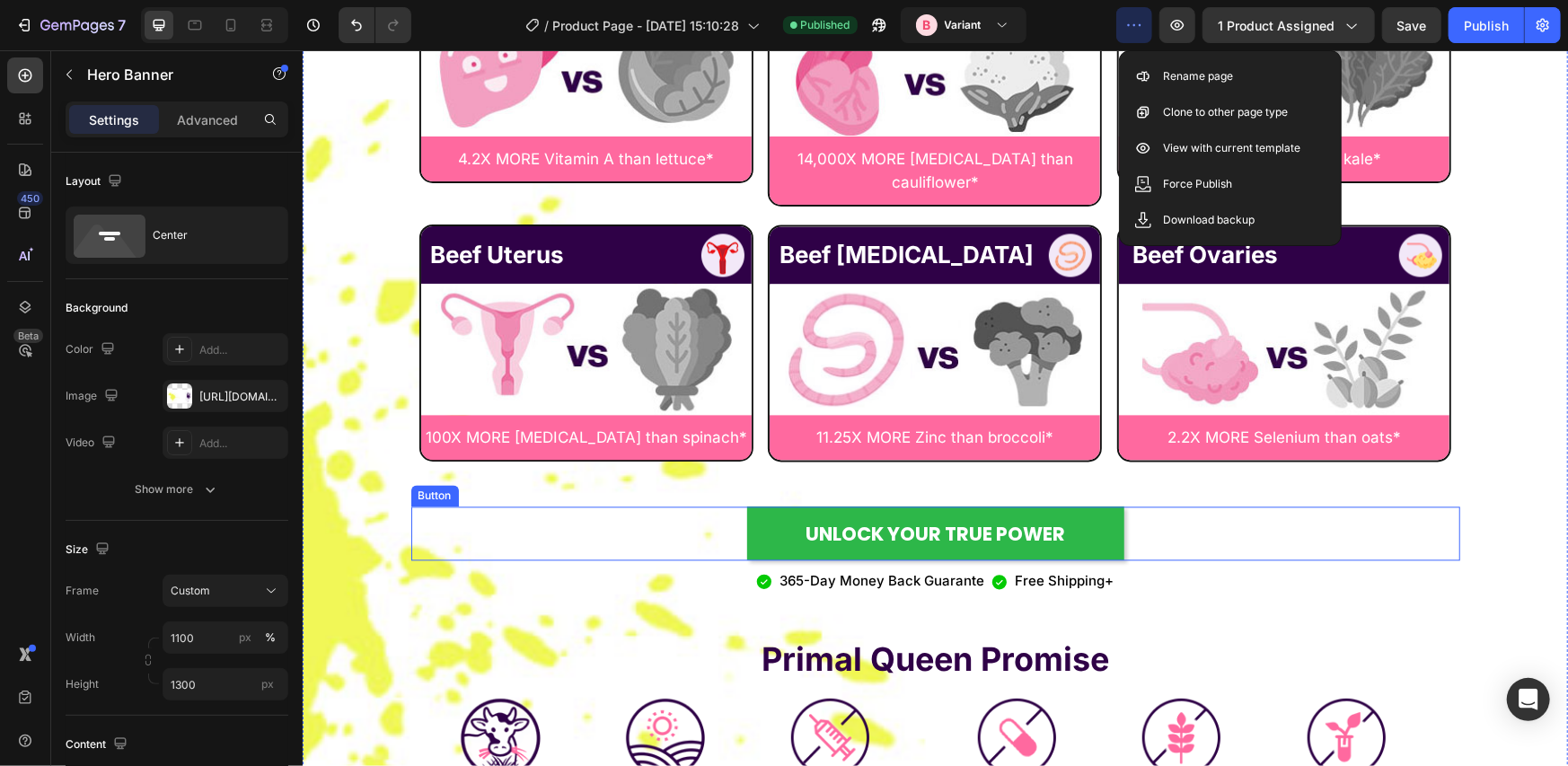
scroll to position [9674, 0]
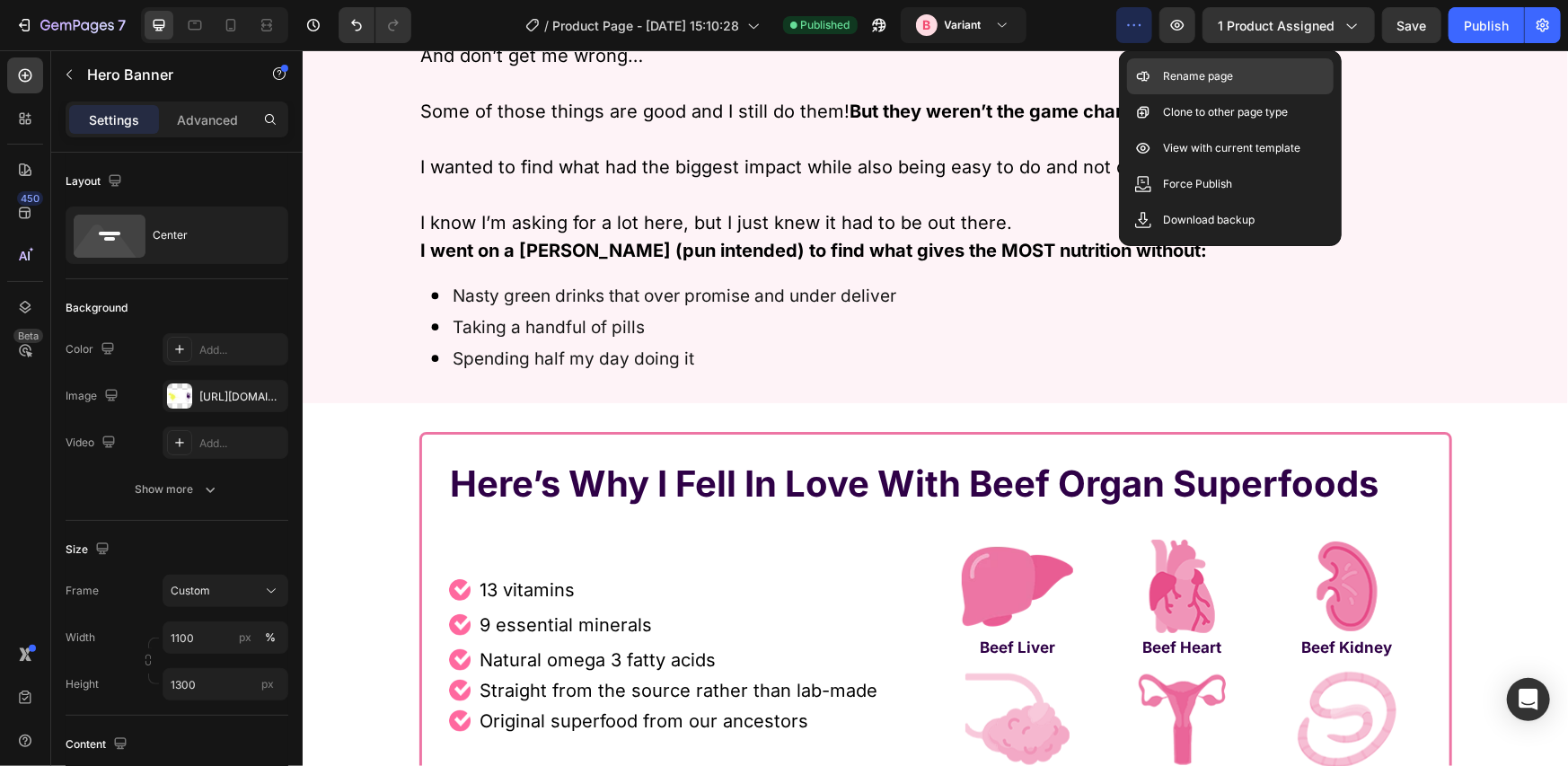
click at [1199, 94] on div "Rename page" at bounding box center [1230, 111] width 207 height 36
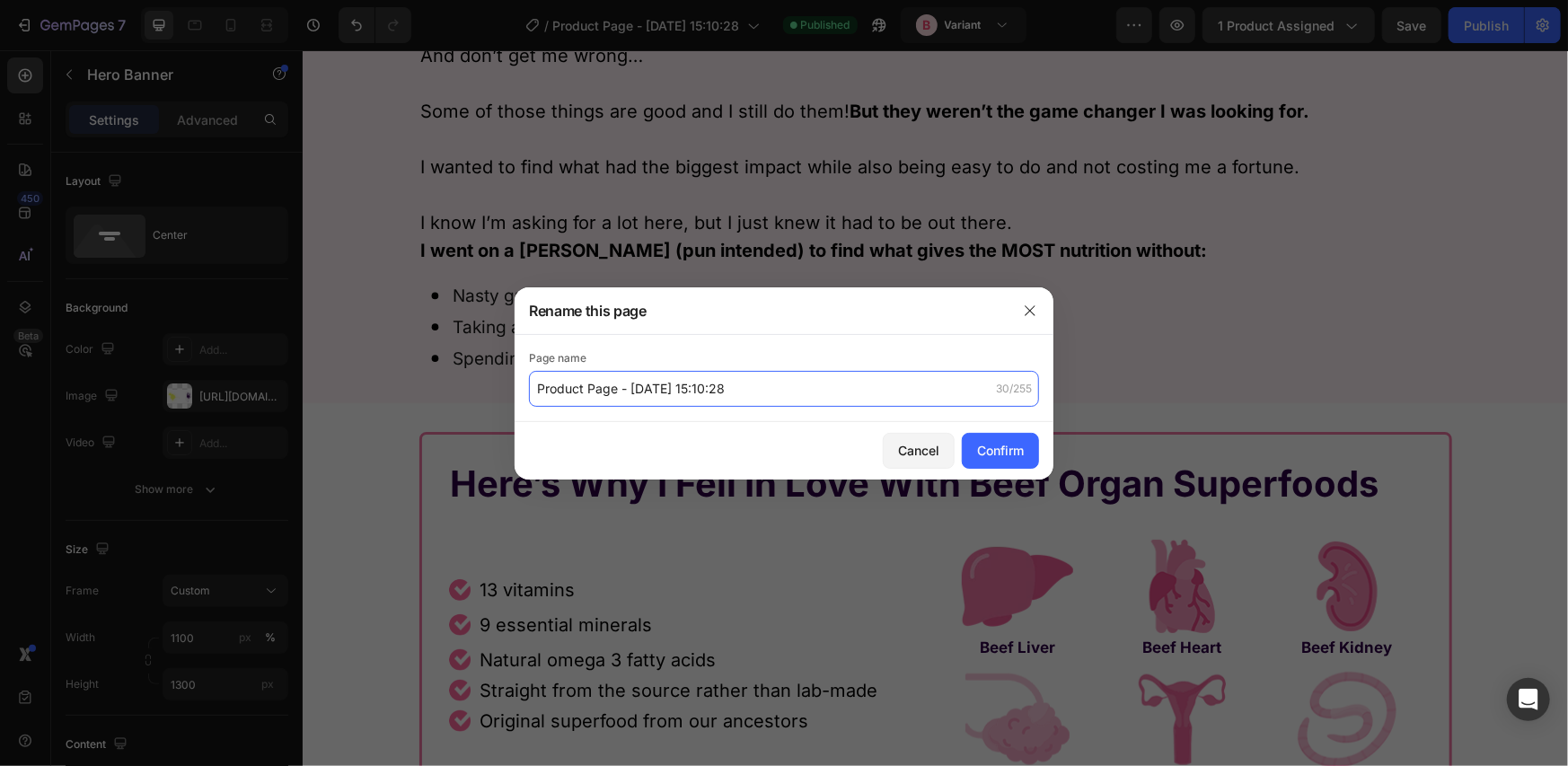
click at [575, 389] on input "Product Page - [DATE] 15:10:28" at bounding box center [784, 388] width 510 height 36
click at [1010, 447] on div "Confirm" at bounding box center [1000, 451] width 47 height 19
type input "Custom product page"
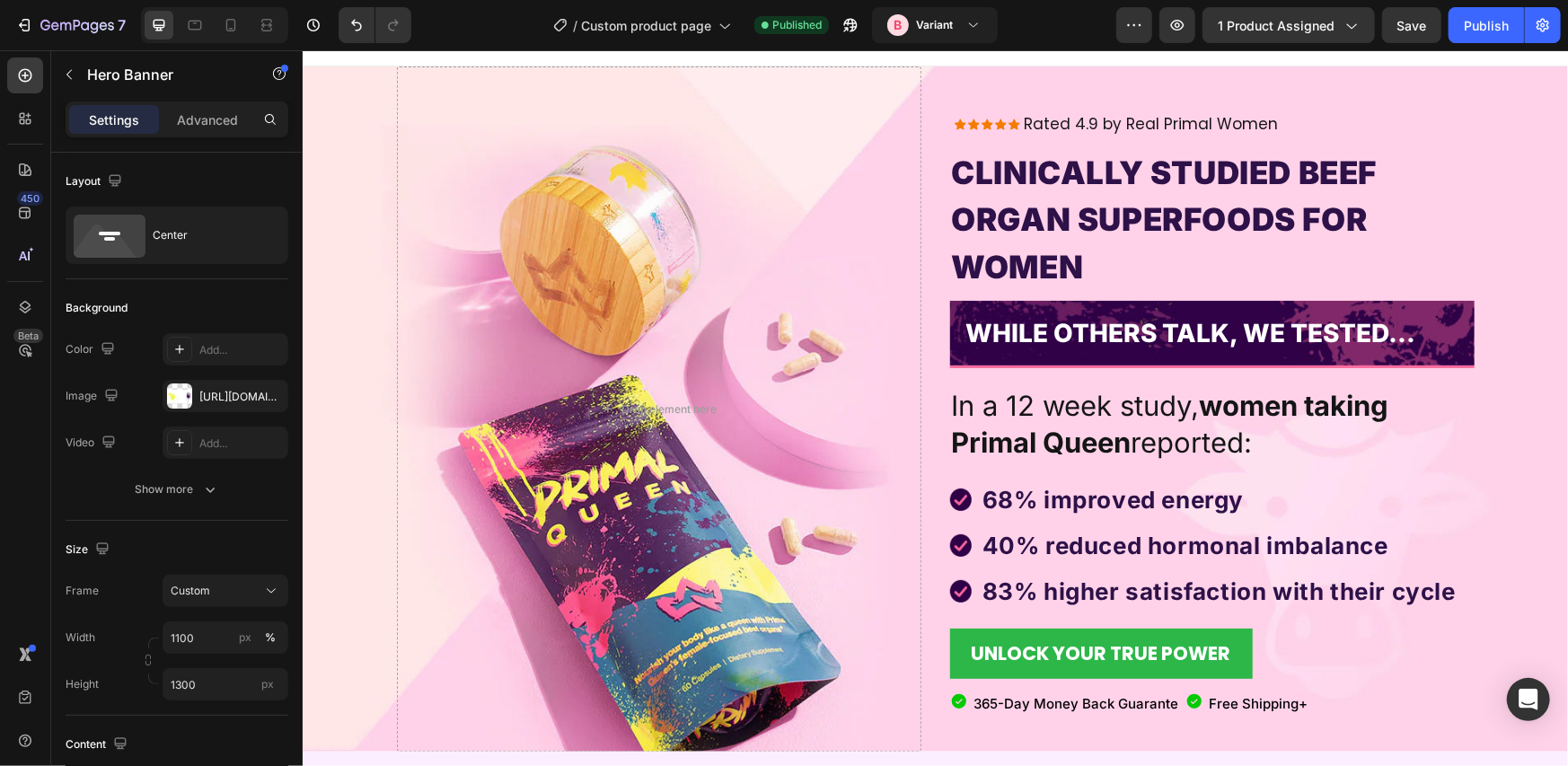
scroll to position [0, 0]
